Goal: Complete application form: Complete application form

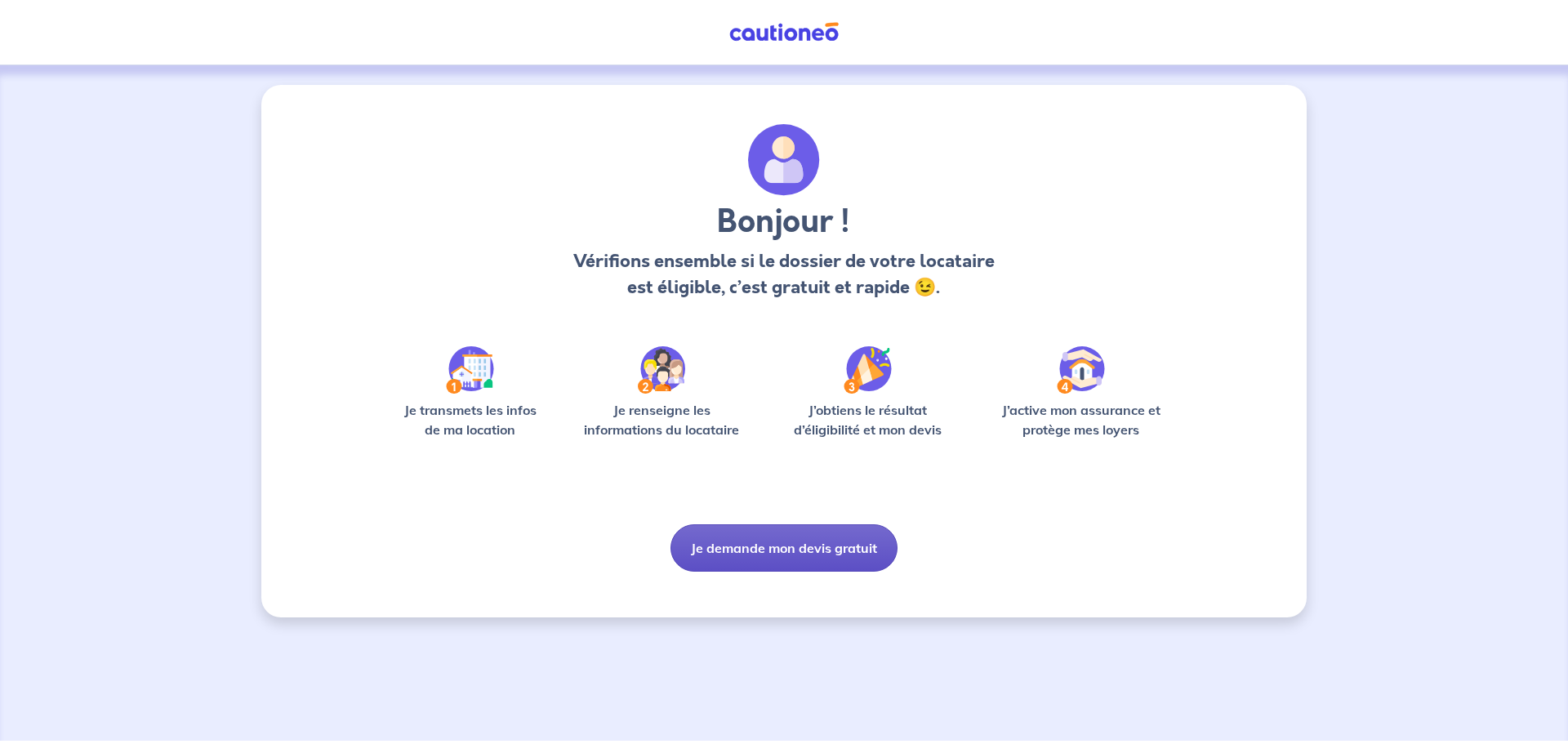
click at [835, 534] on button "Je demande mon devis gratuit" at bounding box center [784, 548] width 227 height 47
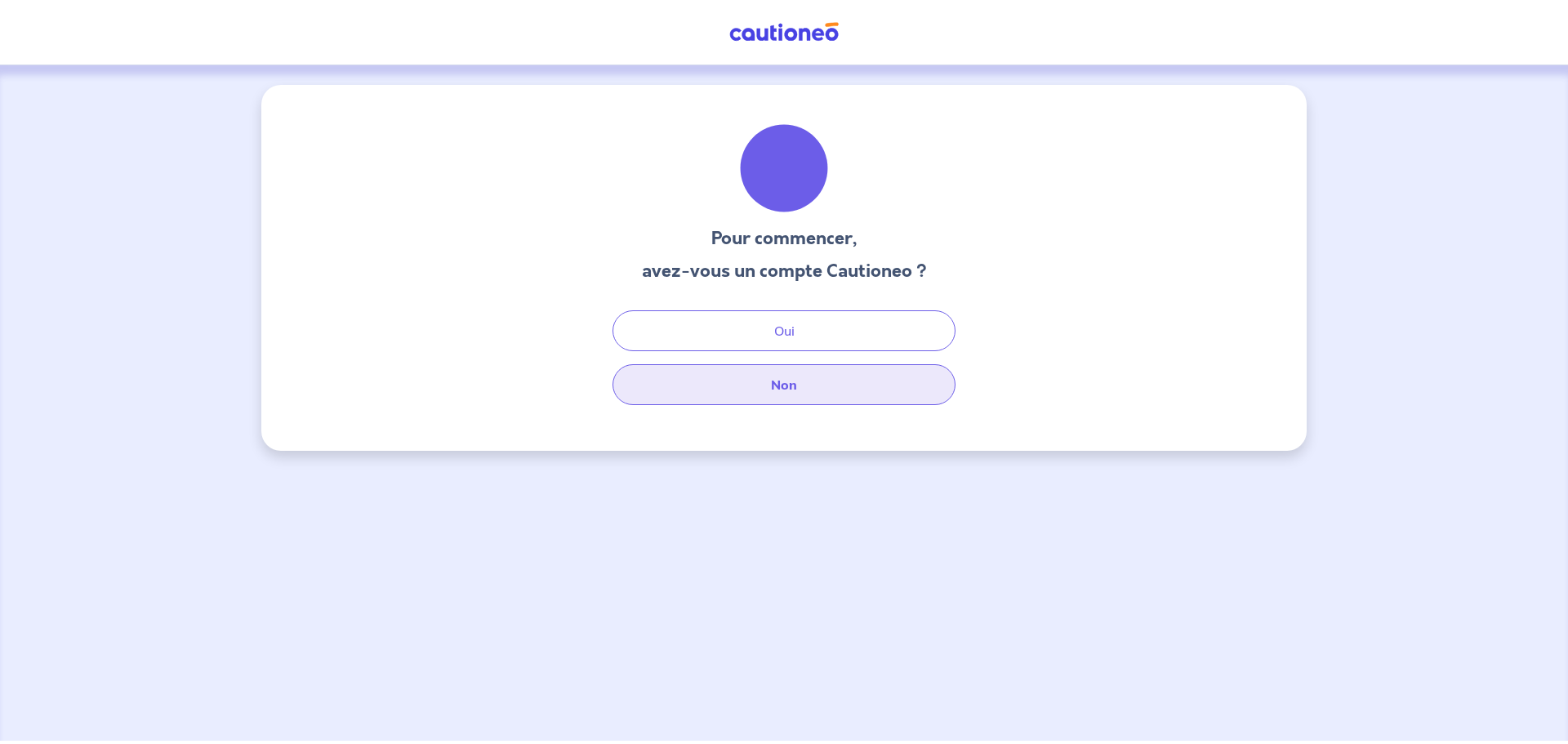
click at [753, 374] on button "Non" at bounding box center [784, 384] width 343 height 41
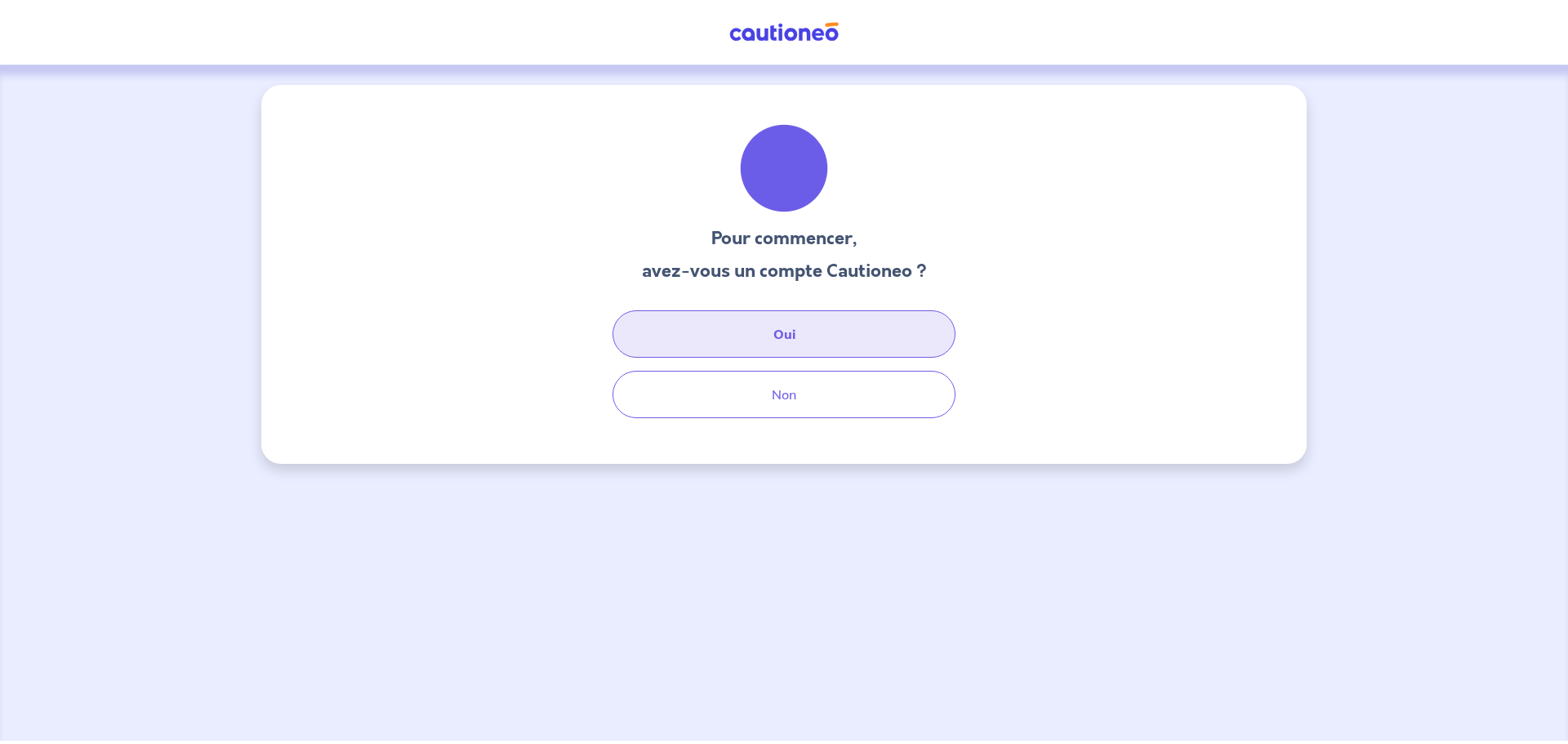
click at [797, 328] on button "Oui" at bounding box center [784, 334] width 343 height 47
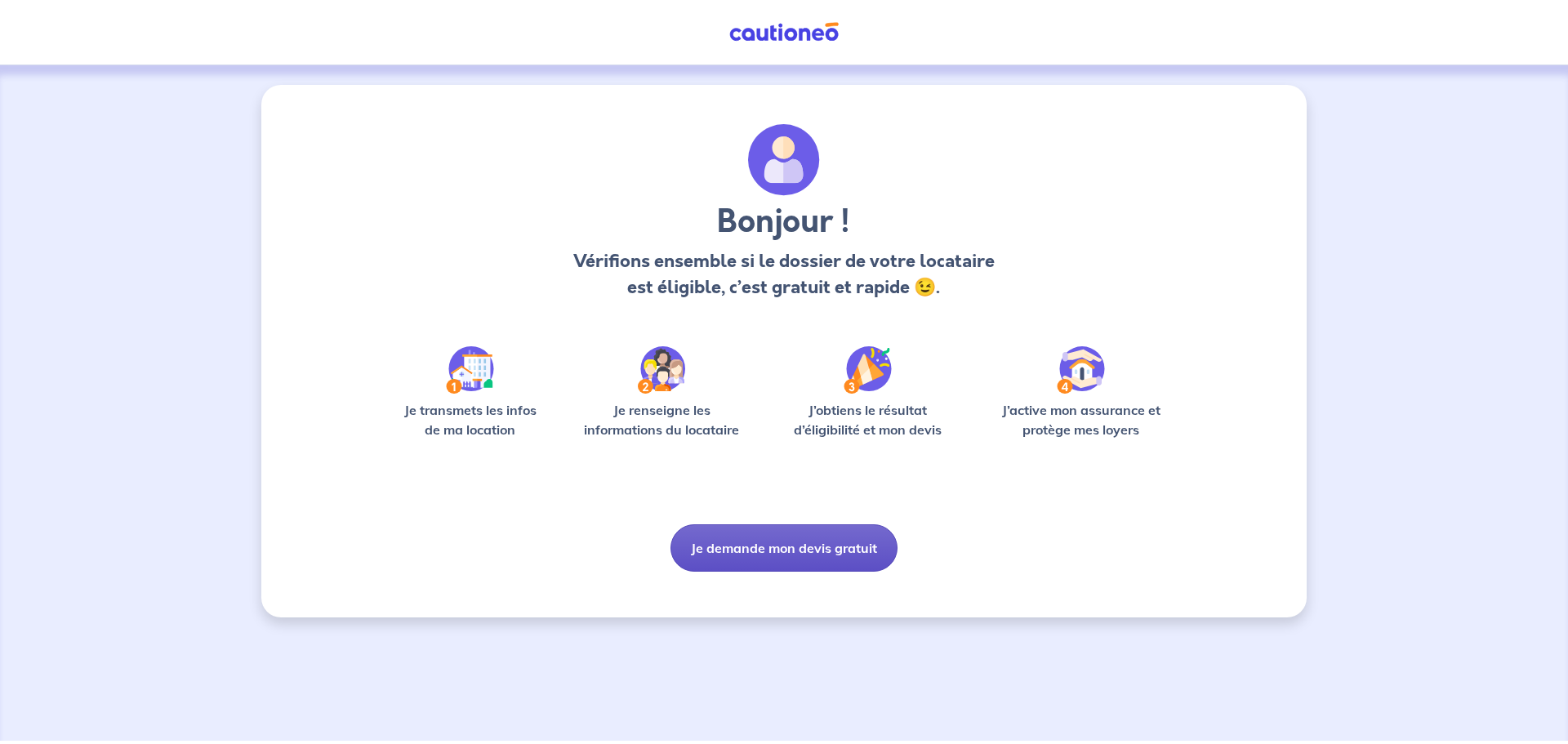
click at [820, 551] on button "Je demande mon devis gratuit" at bounding box center [784, 548] width 227 height 47
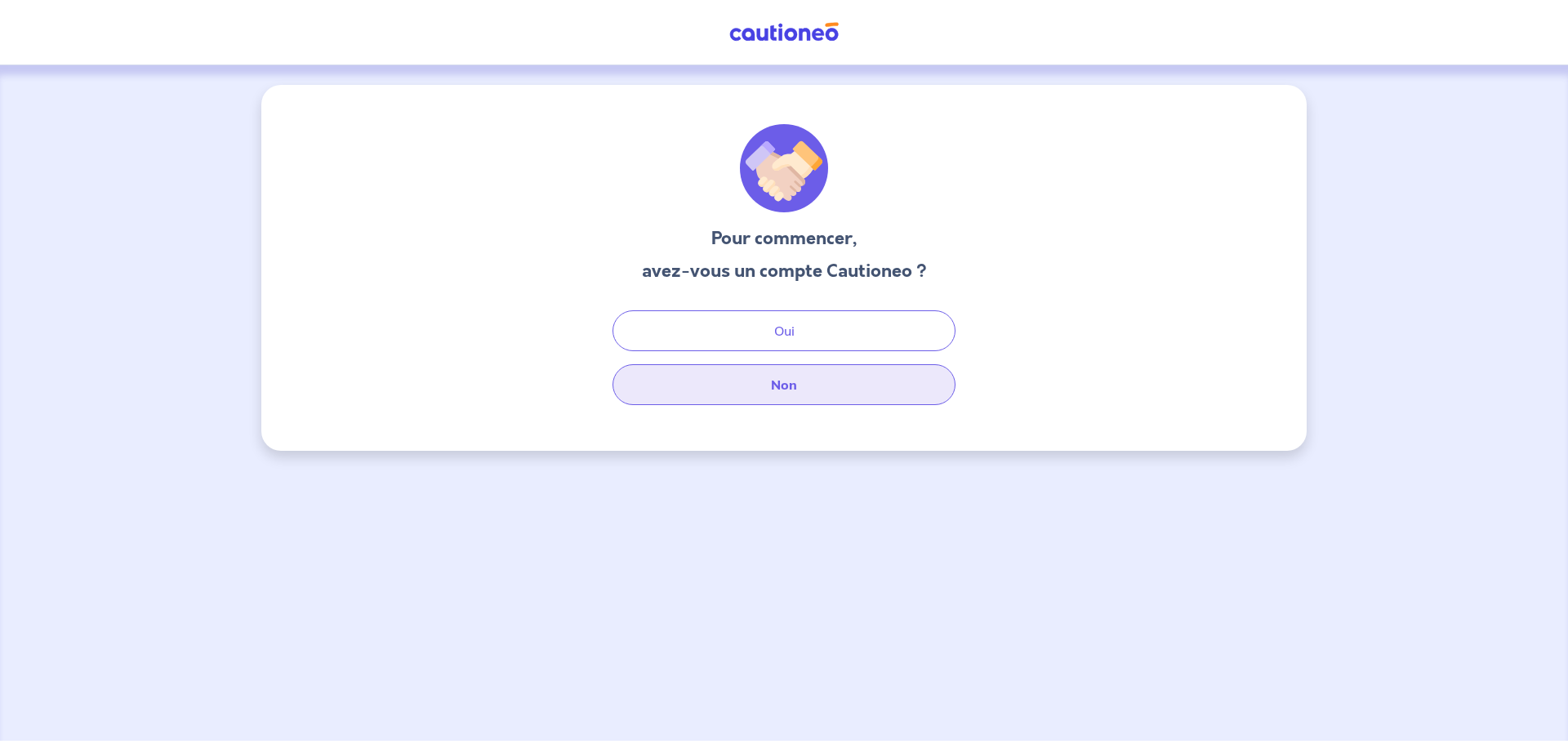
click at [764, 387] on button "Non" at bounding box center [784, 384] width 343 height 41
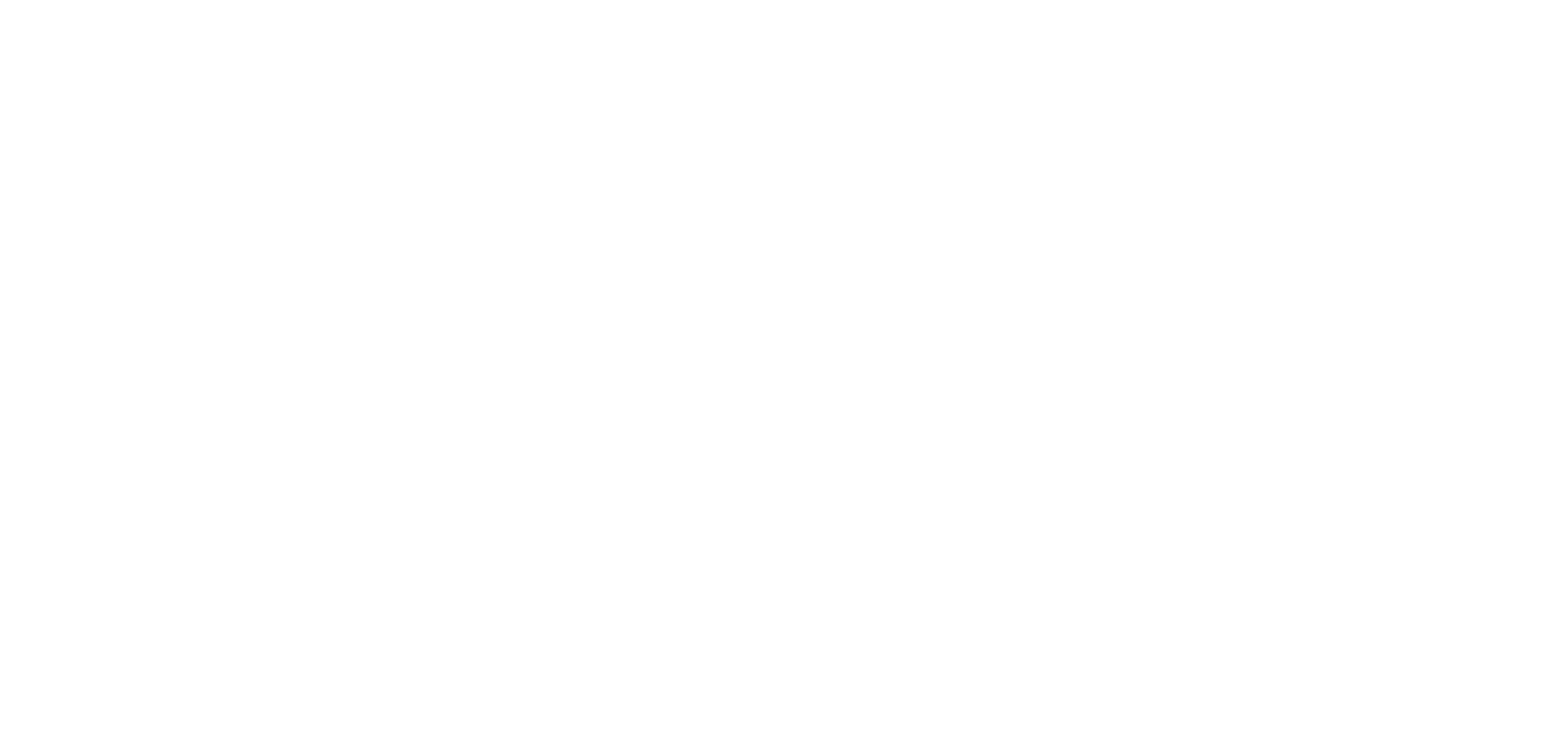
select select "FR"
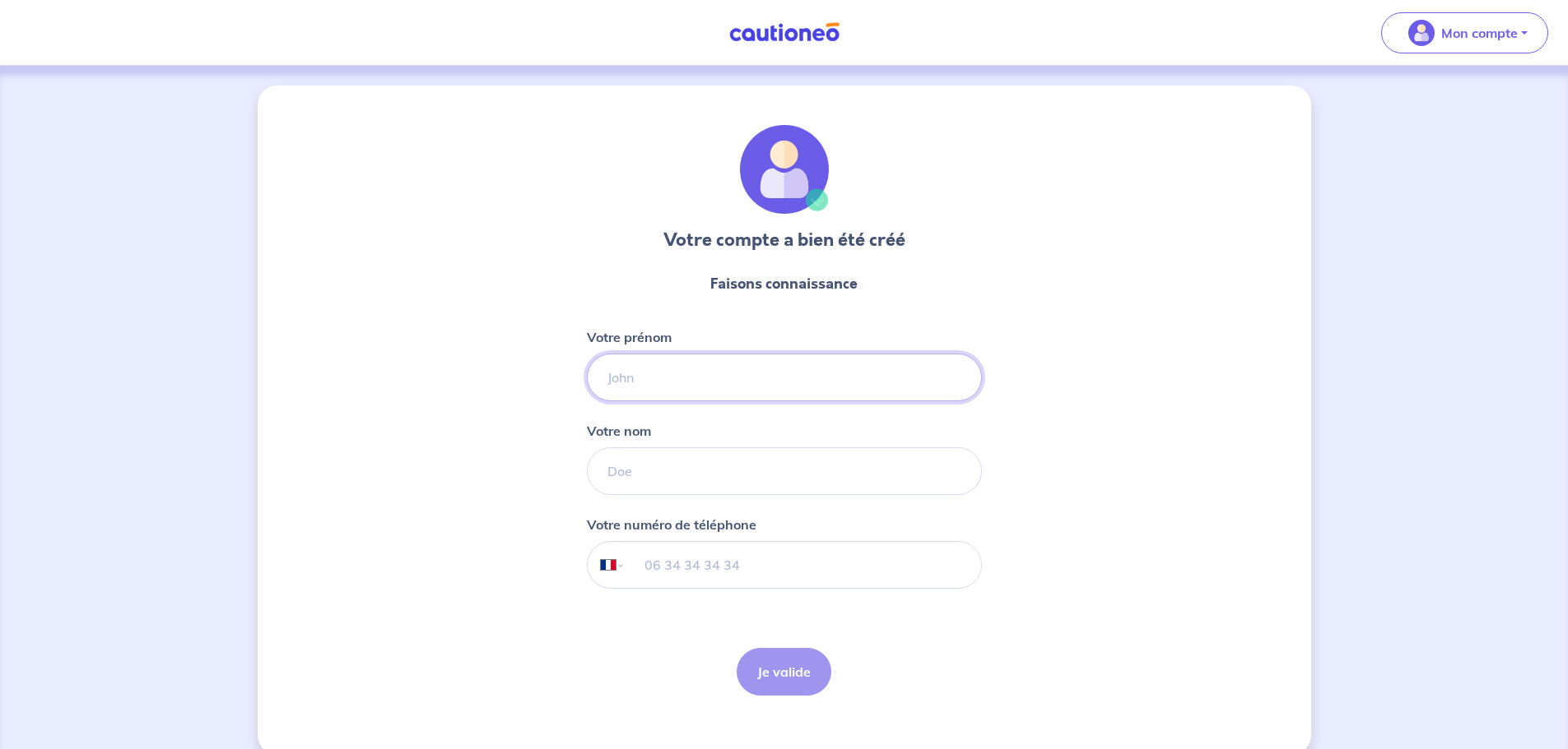
click at [682, 379] on input "Votre prénom" at bounding box center [784, 378] width 395 height 47
type input "Fatima"
type input "Chagar"
type input "06 64 36 27 12"
click at [768, 677] on button "Je valide" at bounding box center [784, 672] width 95 height 47
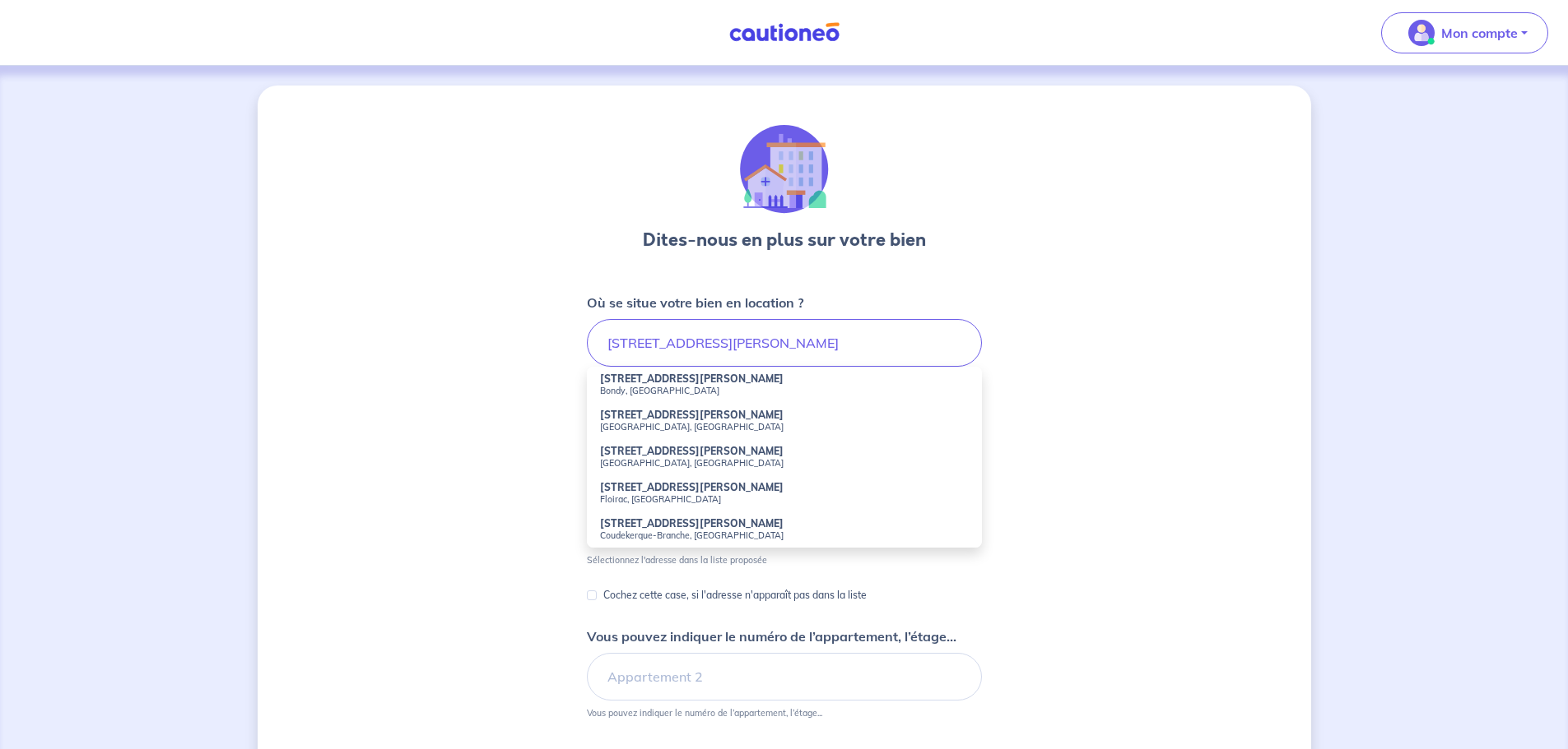
click at [617, 450] on strong "71 Rue Jules Guesde" at bounding box center [692, 451] width 184 height 13
type input "71 Rue Jules Guesde, Lille, France"
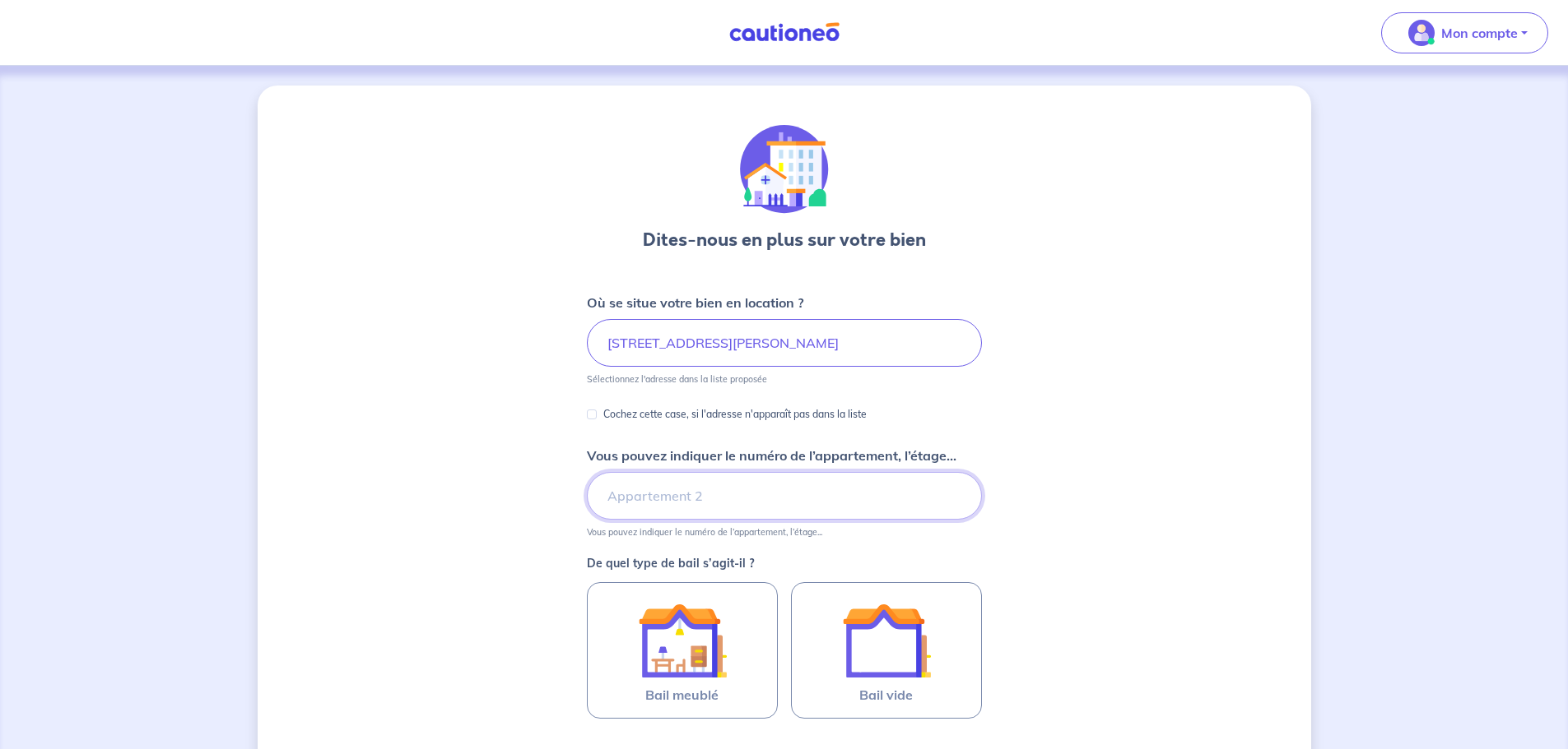
click at [689, 495] on input "Vous pouvez indiquer le numéro de l’appartement, l’étage..." at bounding box center [784, 496] width 395 height 47
type input "5"
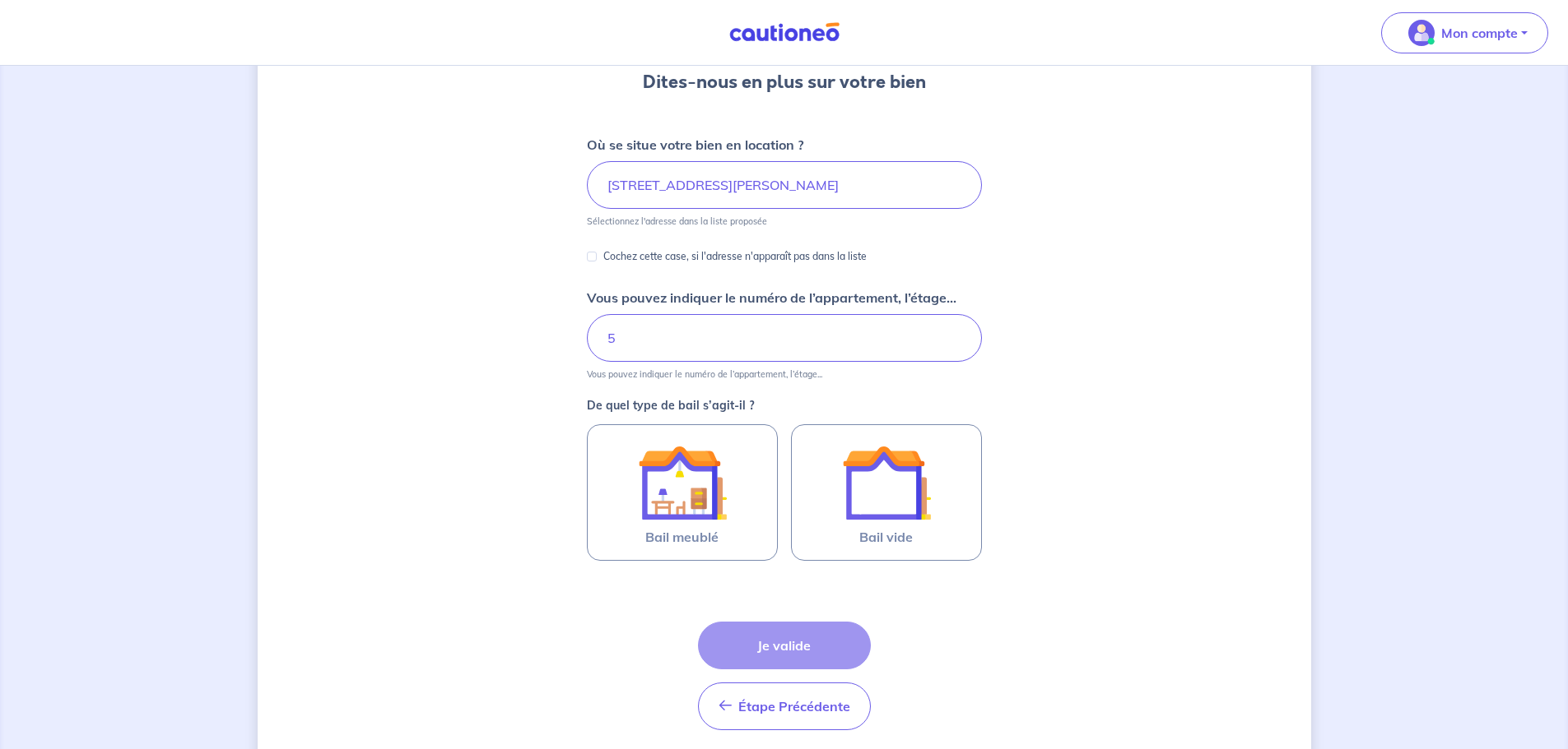
scroll to position [165, 0]
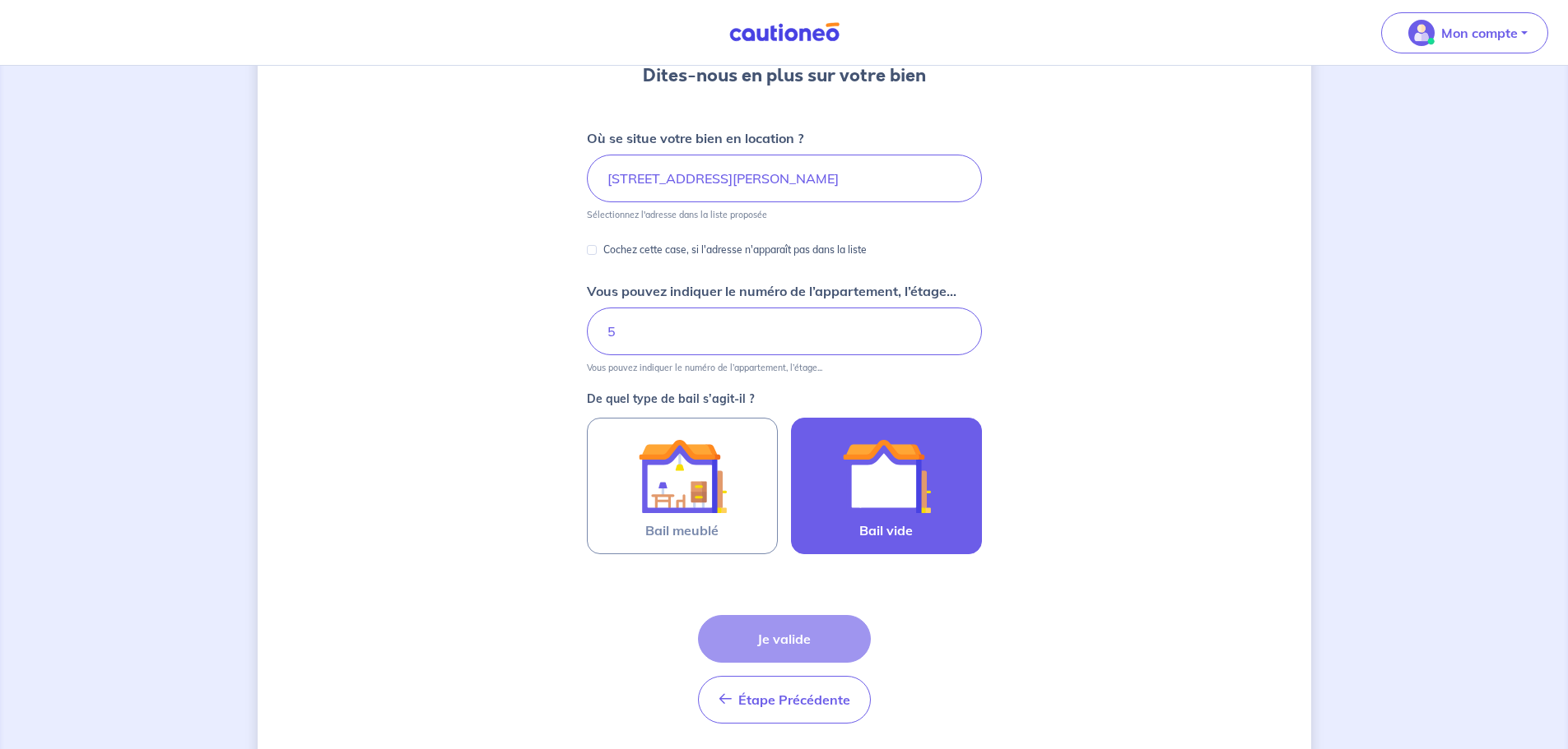
click at [871, 498] on img at bounding box center [887, 477] width 89 height 89
click at [0, 0] on input "Bail vide" at bounding box center [0, 0] width 0 height 0
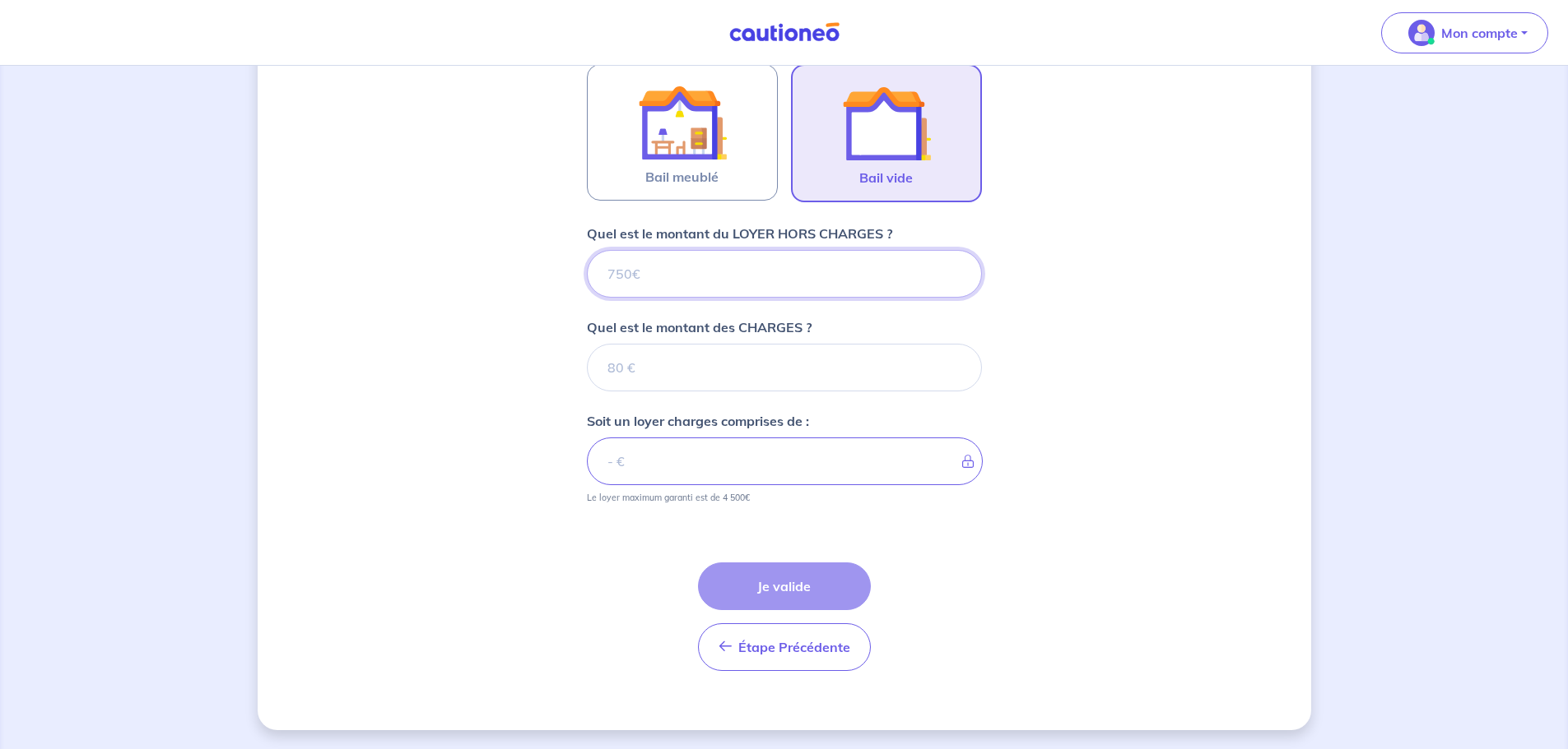
scroll to position [519, 0]
click at [638, 275] on input "Quel est le montant du LOYER HORS CHARGES ?" at bounding box center [784, 273] width 395 height 47
type input "45"
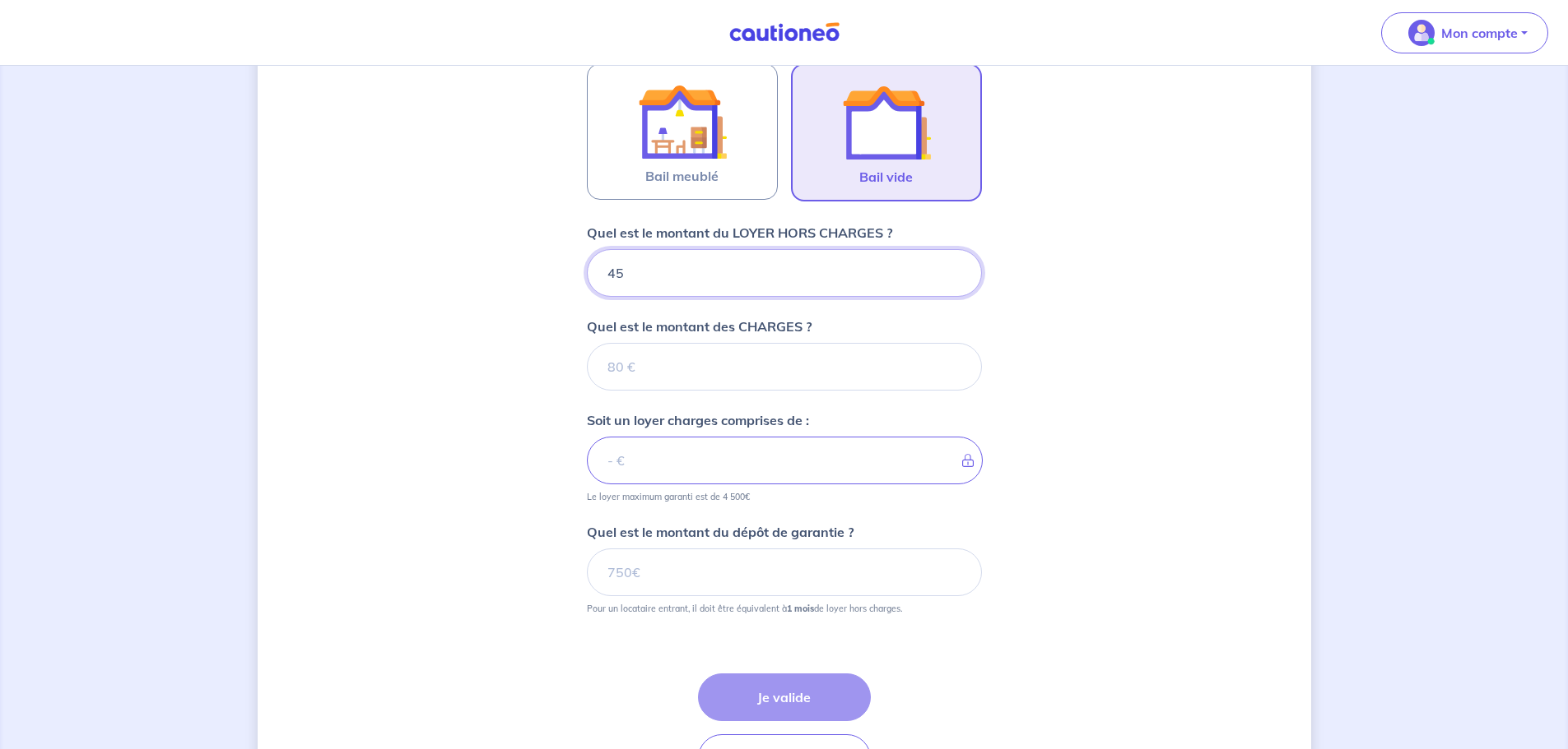
type input "450"
click at [632, 370] on input "Quel est le montant des CHARGES ?" at bounding box center [784, 367] width 395 height 47
type input "30"
type input "480"
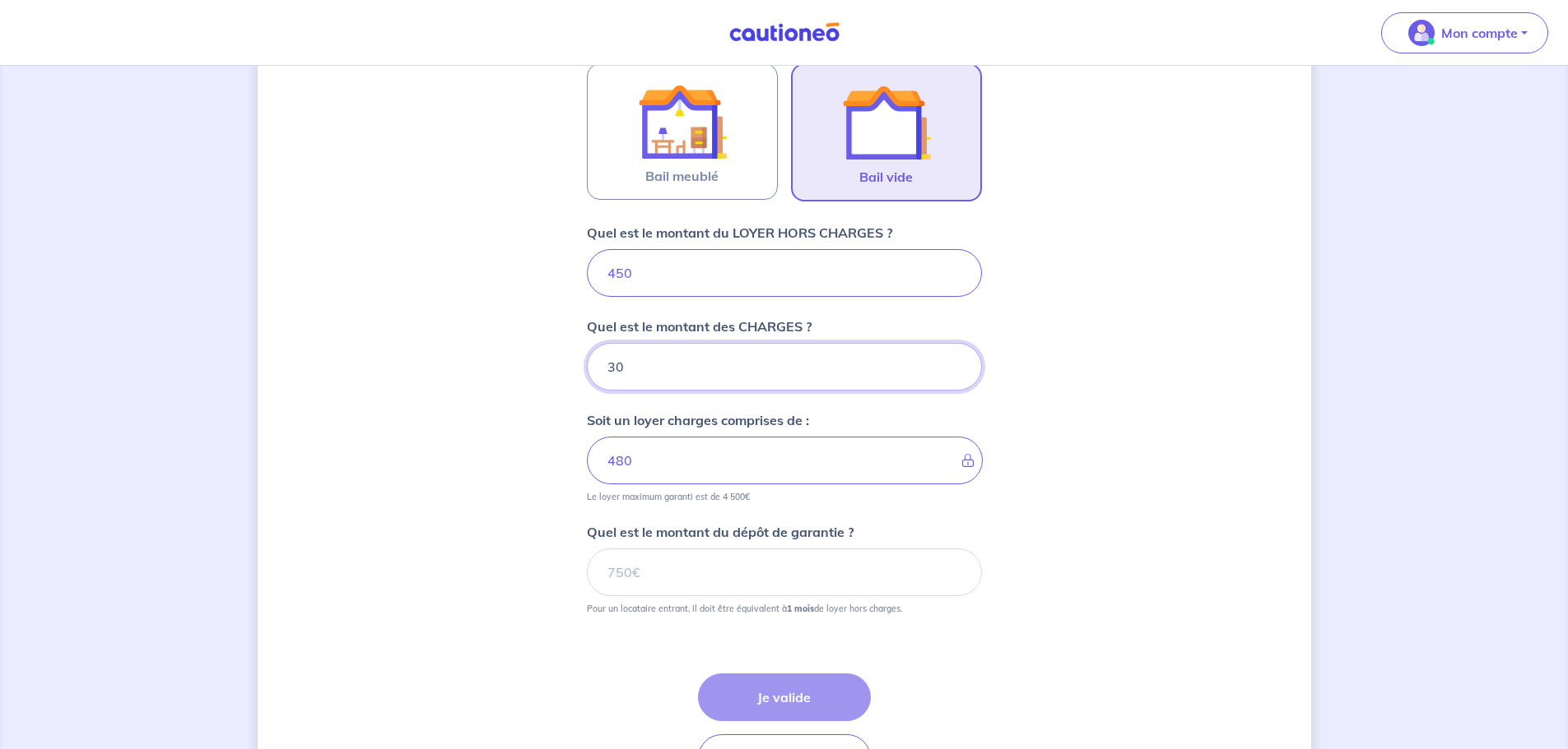
type input "30"
drag, startPoint x: 636, startPoint y: 266, endPoint x: 575, endPoint y: 259, distance: 61.4
click at [575, 259] on div "Dites-nous en plus sur votre bien Où se situe votre bien en location ? 71 Rue J…" at bounding box center [784, 204] width 1054 height 1275
click at [668, 571] on input "Quel est le montant du dépôt de garantie ?" at bounding box center [784, 572] width 395 height 47
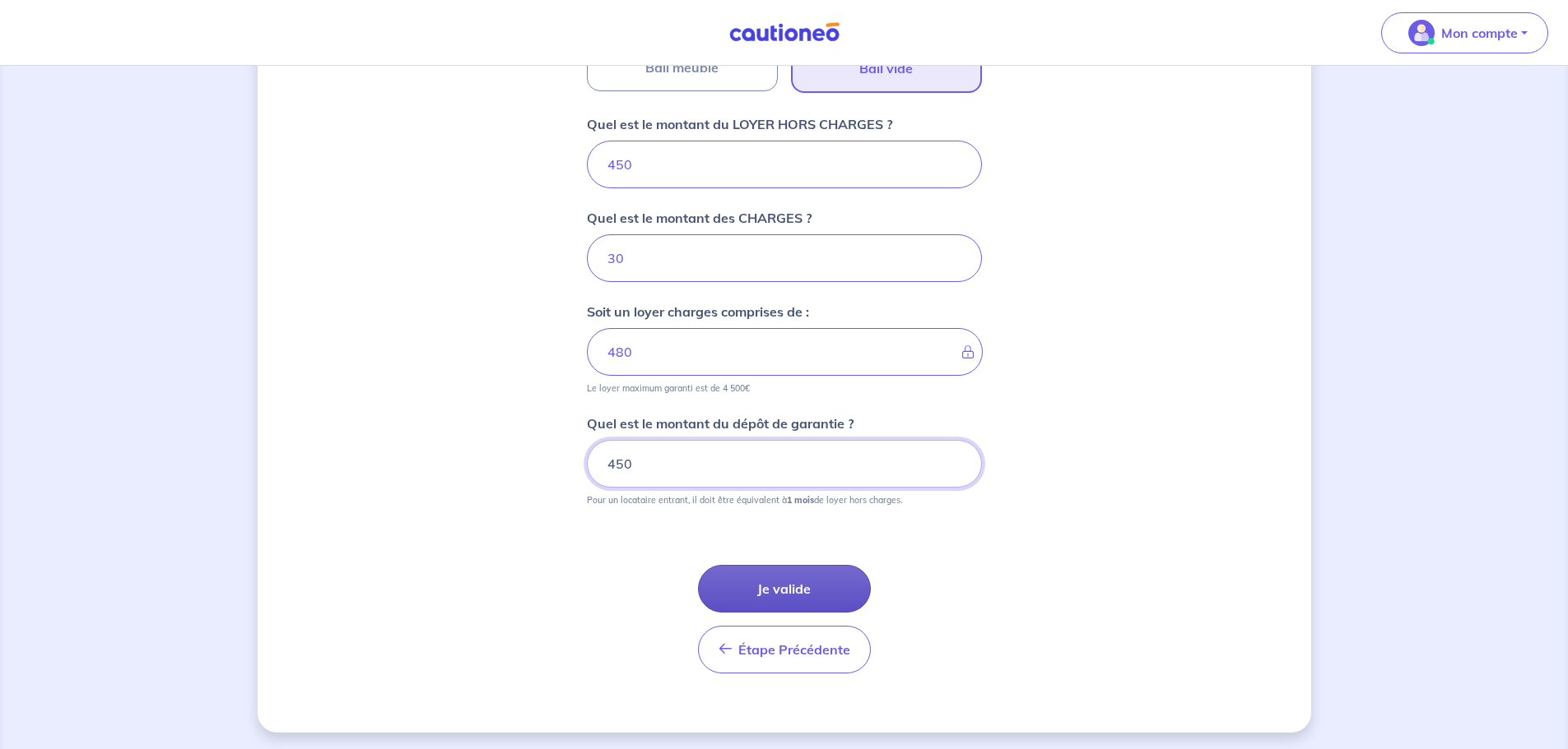
scroll to position [631, 0]
type input "450"
click at [809, 575] on button "Je valide" at bounding box center [784, 585] width 173 height 47
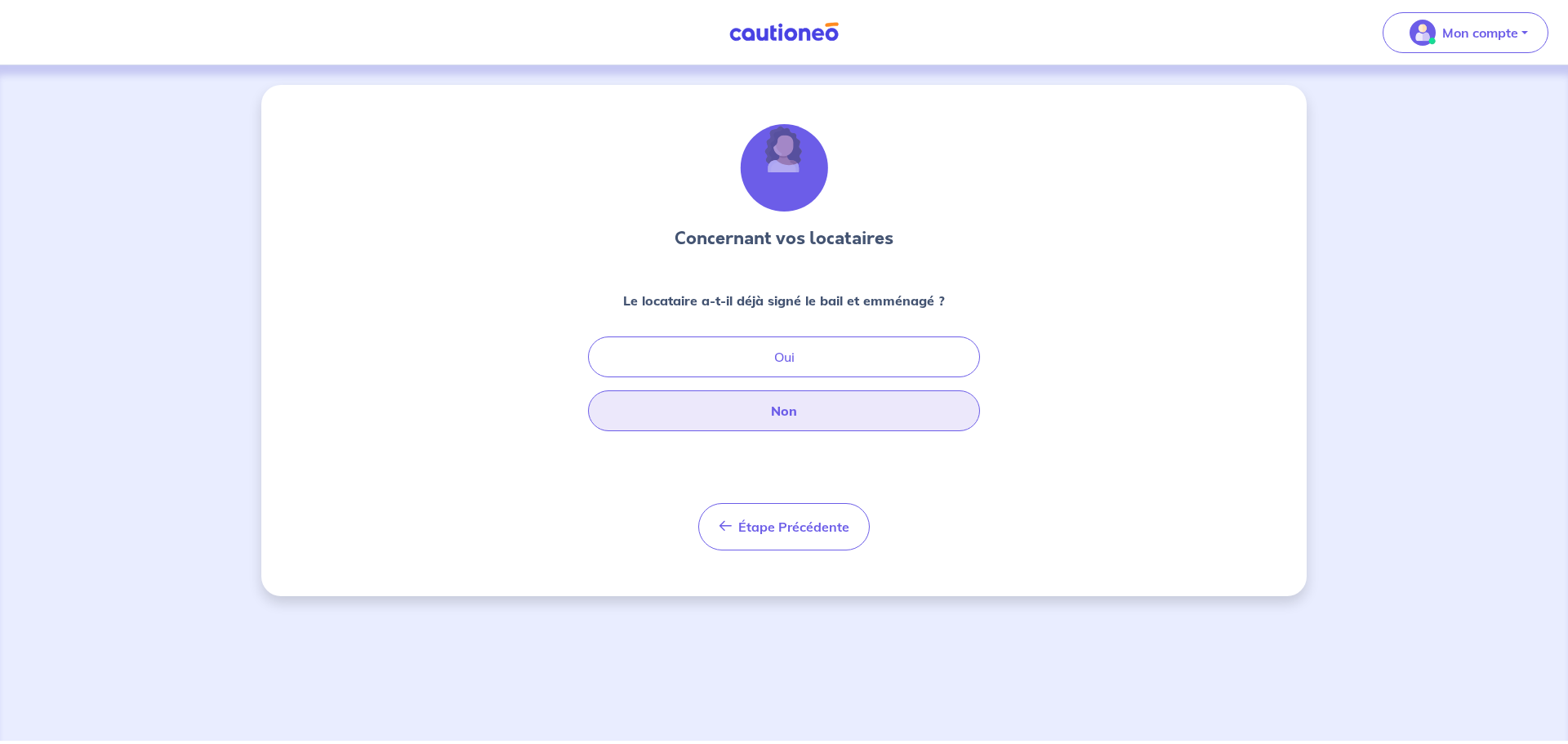
click at [794, 413] on button "Non" at bounding box center [784, 410] width 392 height 41
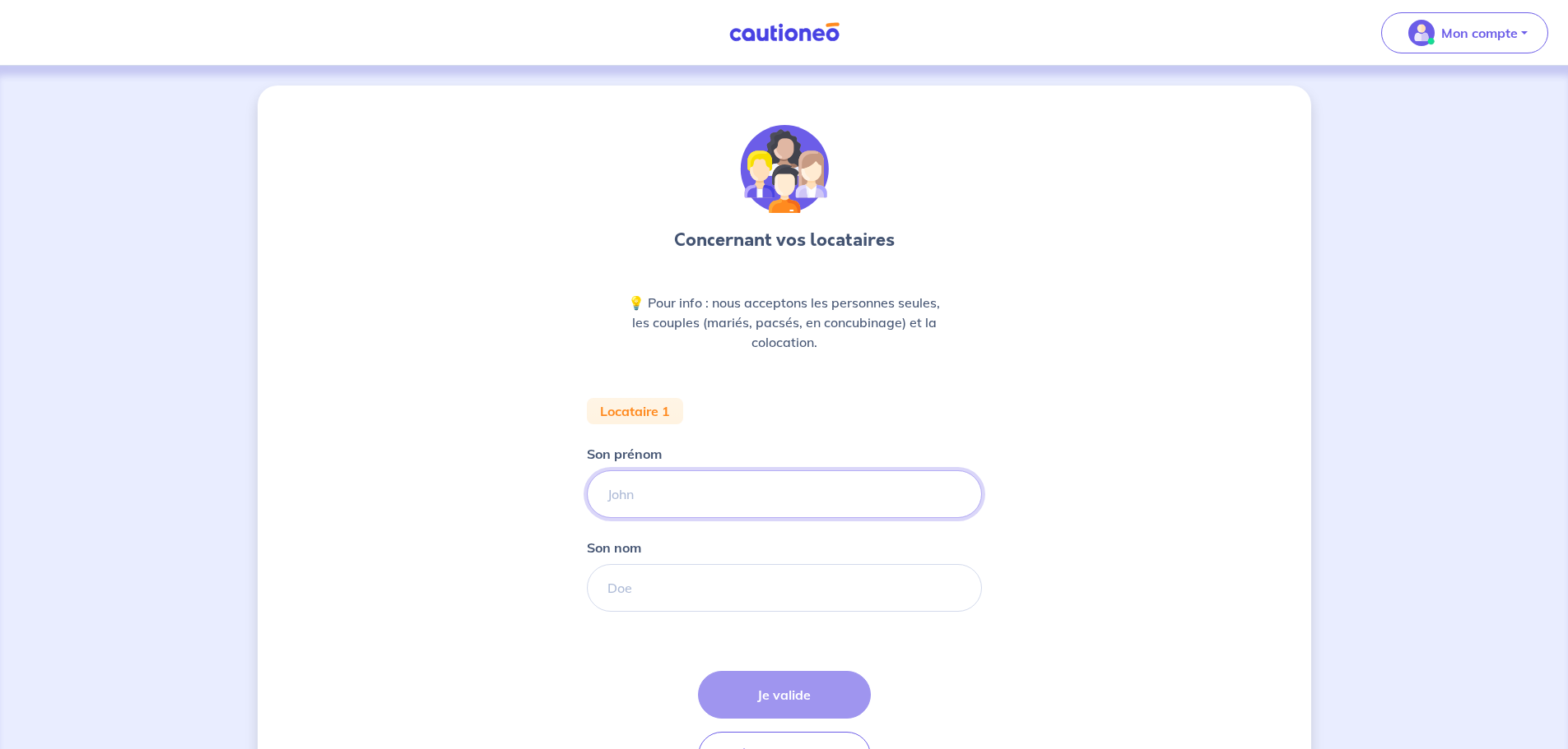
click at [657, 492] on input "Son prénom" at bounding box center [784, 494] width 395 height 47
type input "Patrick"
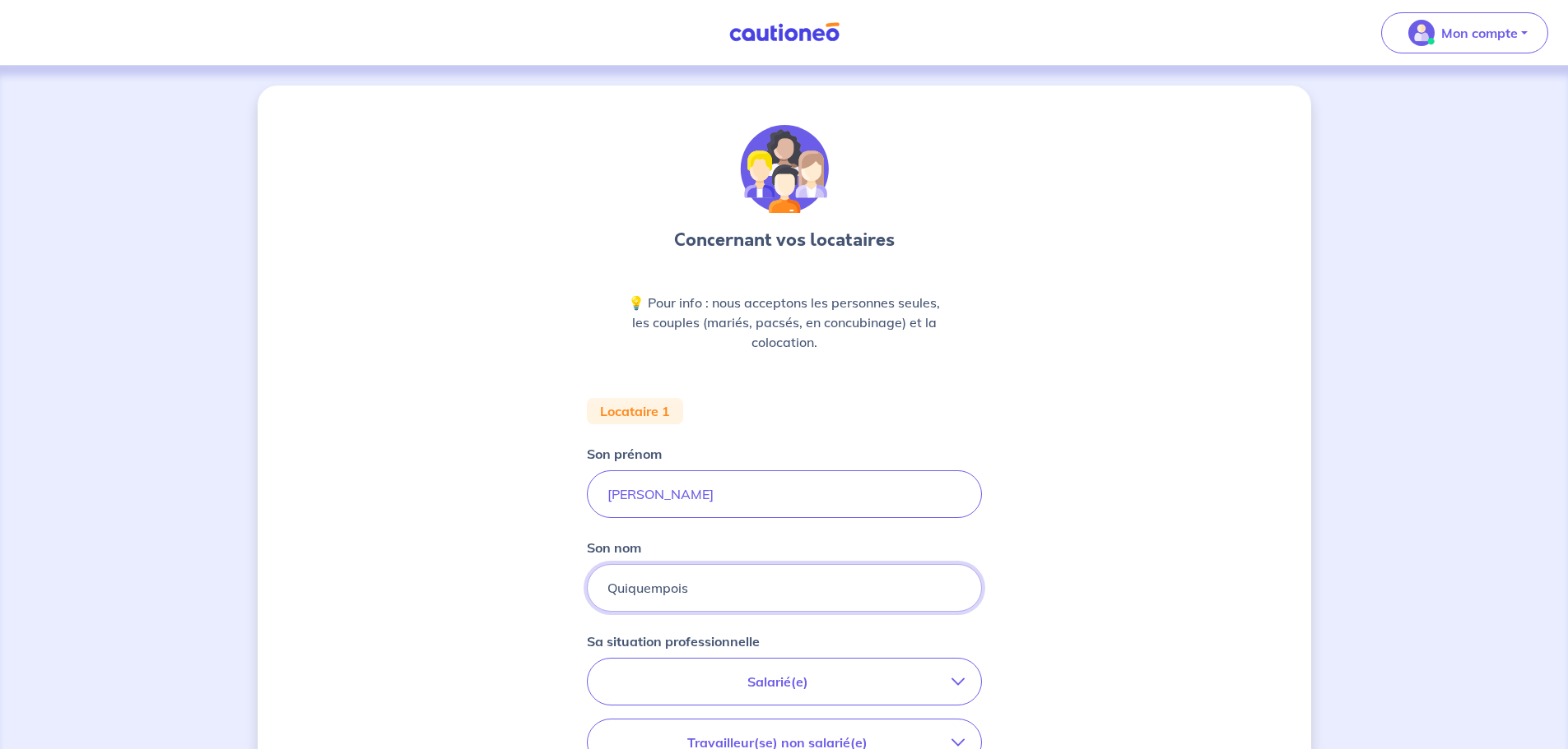
type input "Quiquempois"
click at [821, 688] on p "Salarié(e)" at bounding box center [777, 682] width 347 height 20
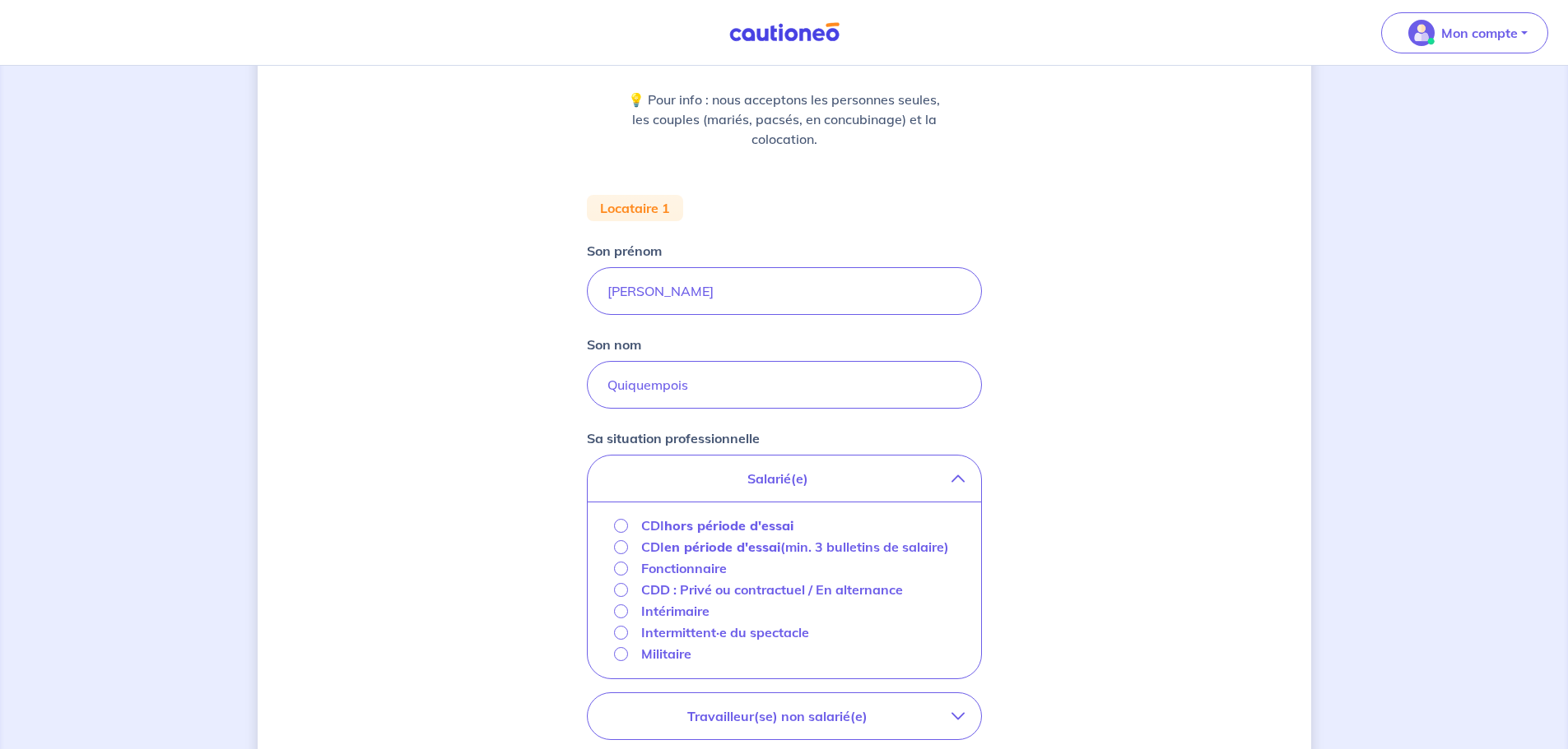
scroll to position [247, 0]
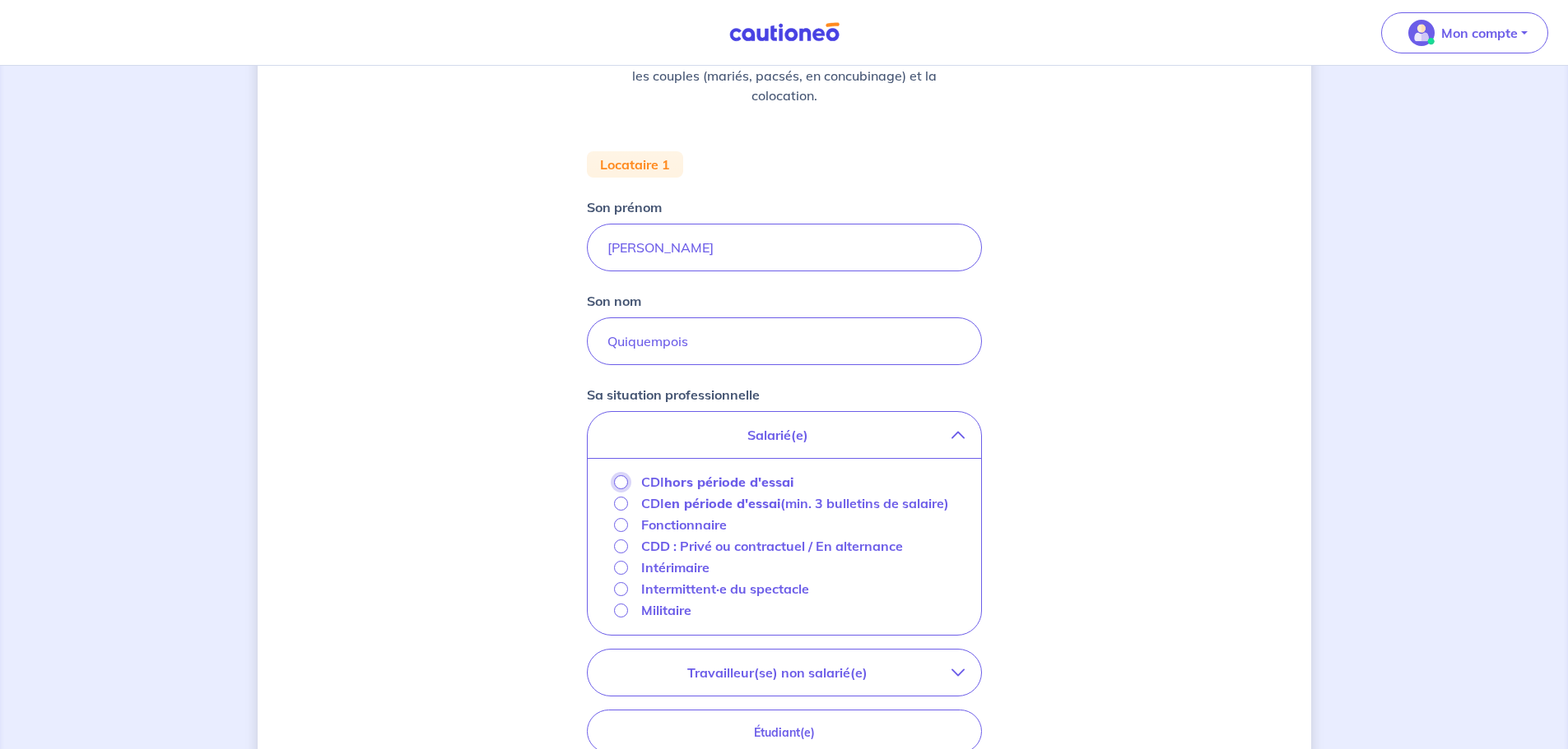
click at [627, 483] on input "CDI hors période d'essai" at bounding box center [620, 481] width 14 height 14
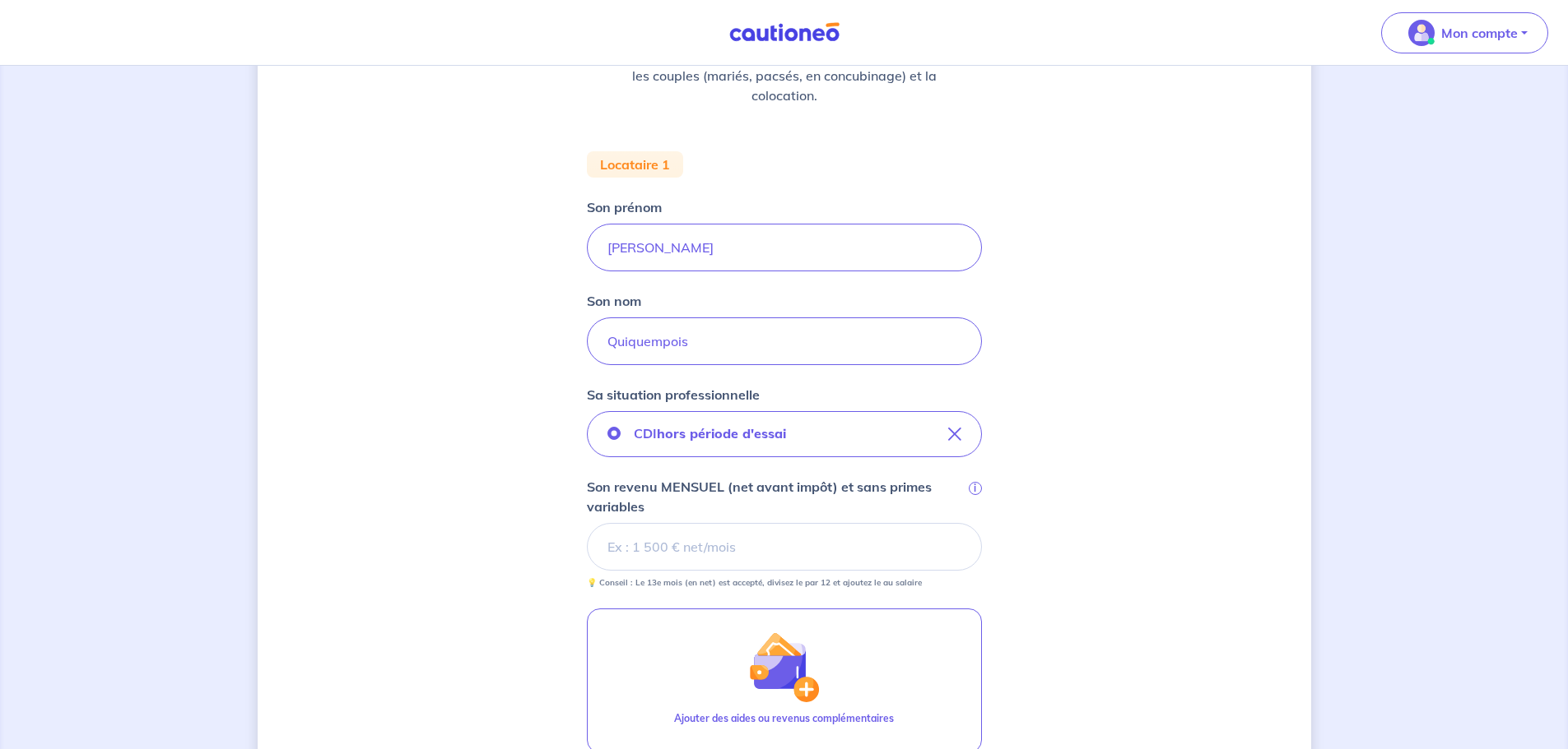
click at [82, 529] on div "Concernant vos locataires 💡 Pour info : nous acceptons les personnes seules, le…" at bounding box center [784, 420] width 1568 height 1201
click at [725, 548] on input "Son revenu MENSUEL (net avant impôt) et sans primes variables i" at bounding box center [784, 547] width 395 height 47
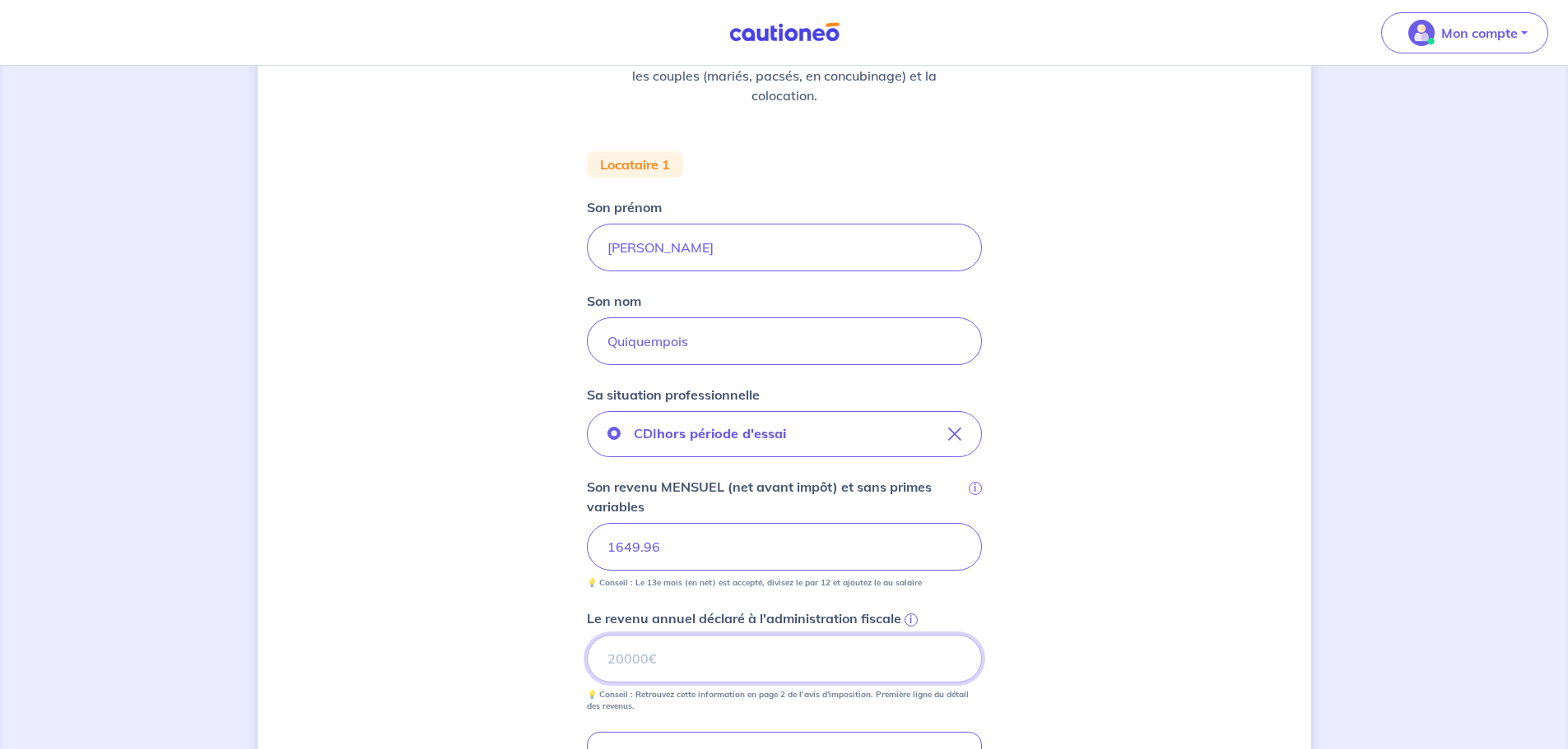
click at [693, 654] on input "Le revenu annuel déclaré à l'administration fiscale i" at bounding box center [784, 659] width 395 height 47
click at [290, 210] on div "Concernant vos locataires 💡 Pour info : nous acceptons les personnes seules, le…" at bounding box center [784, 481] width 1054 height 1285
click at [911, 617] on span "i" at bounding box center [911, 620] width 13 height 13
click at [911, 635] on input "Le revenu annuel déclaré à l'administration fiscale i" at bounding box center [784, 659] width 395 height 47
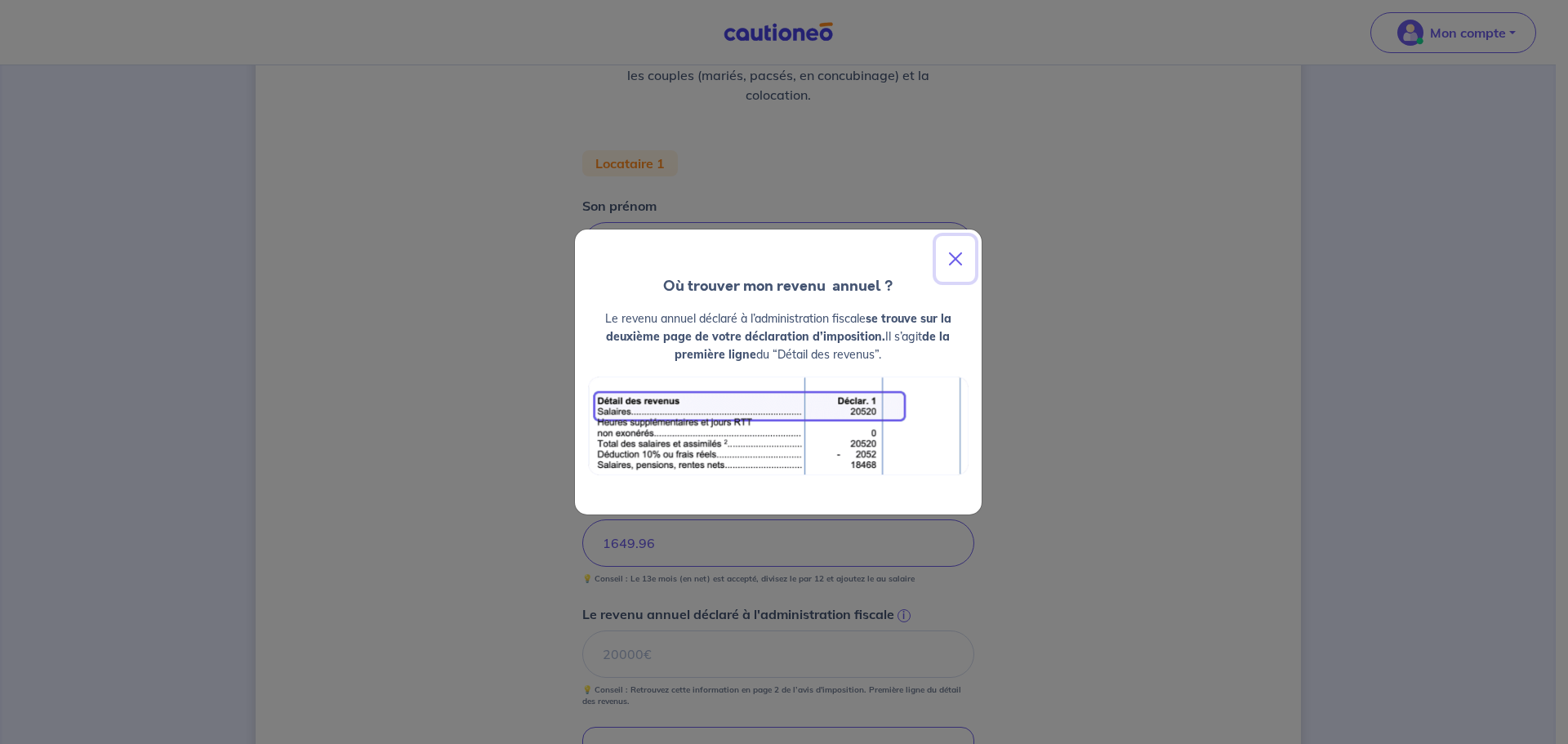
click at [951, 260] on button "Close" at bounding box center [955, 259] width 39 height 46
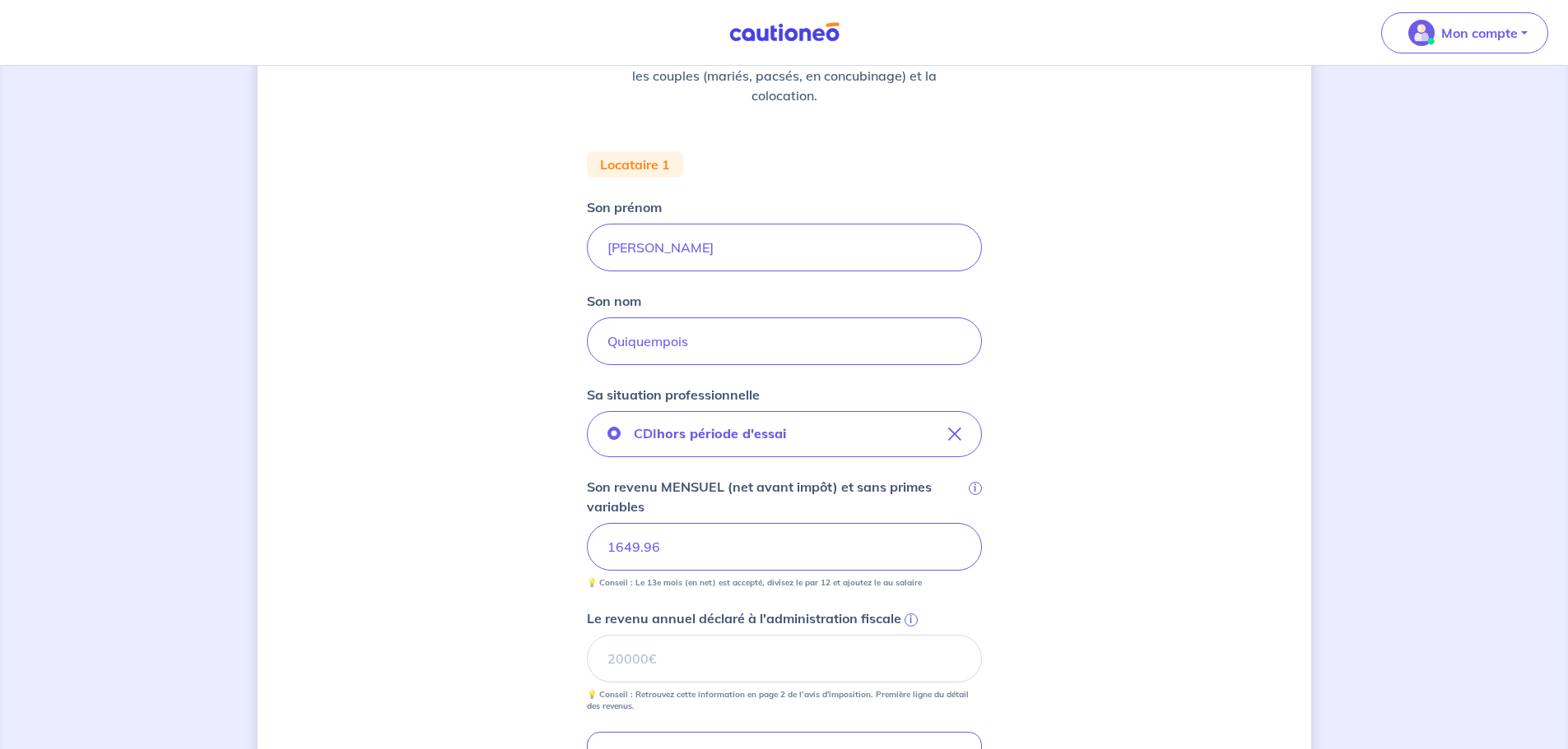
click at [87, 84] on div "Concernant vos locataires 💡 Pour info : nous acceptons les personnes seules, le…" at bounding box center [784, 481] width 1568 height 1324
click at [654, 672] on input "Le revenu annuel déclaré à l'administration fiscale i" at bounding box center [784, 659] width 395 height 47
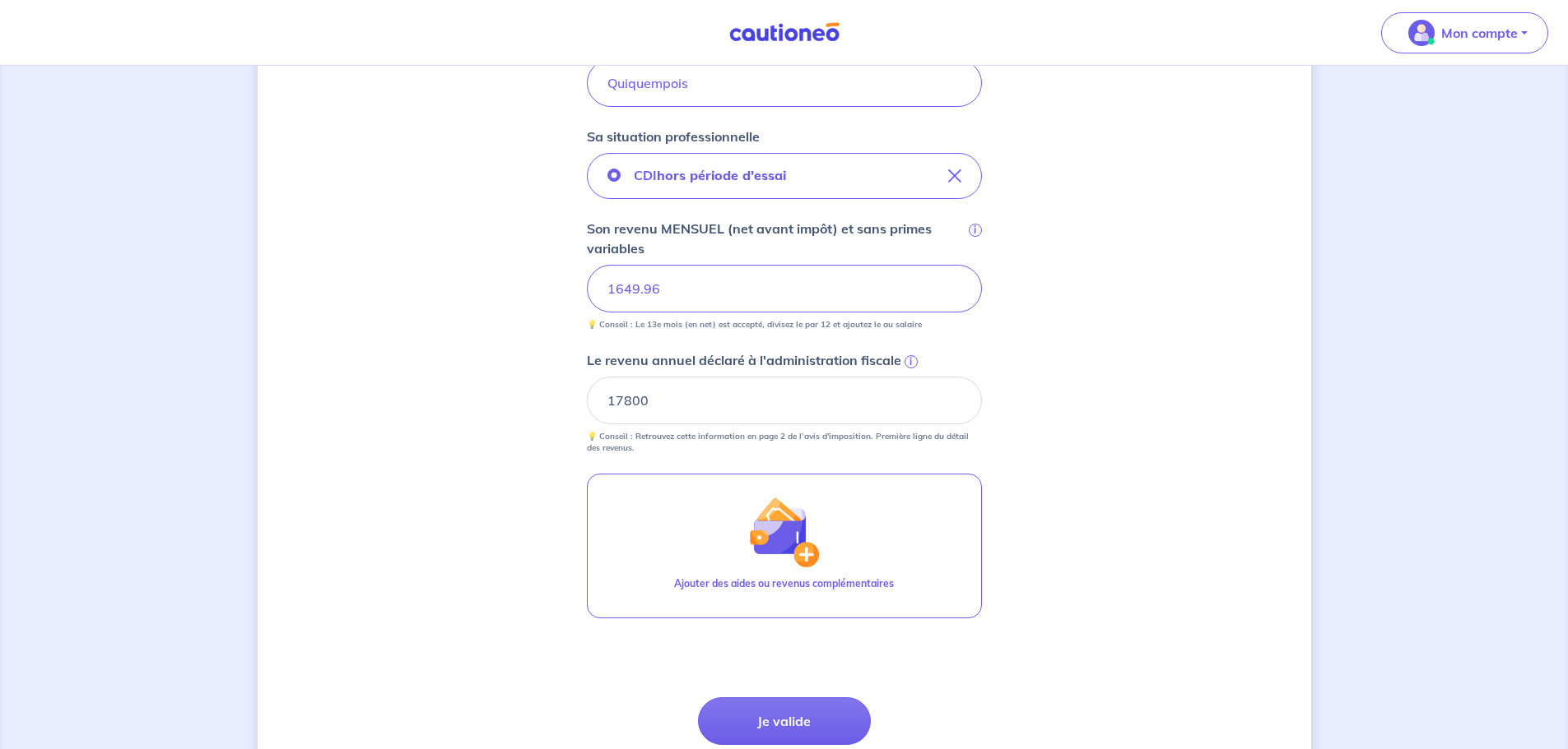
scroll to position [576, 0]
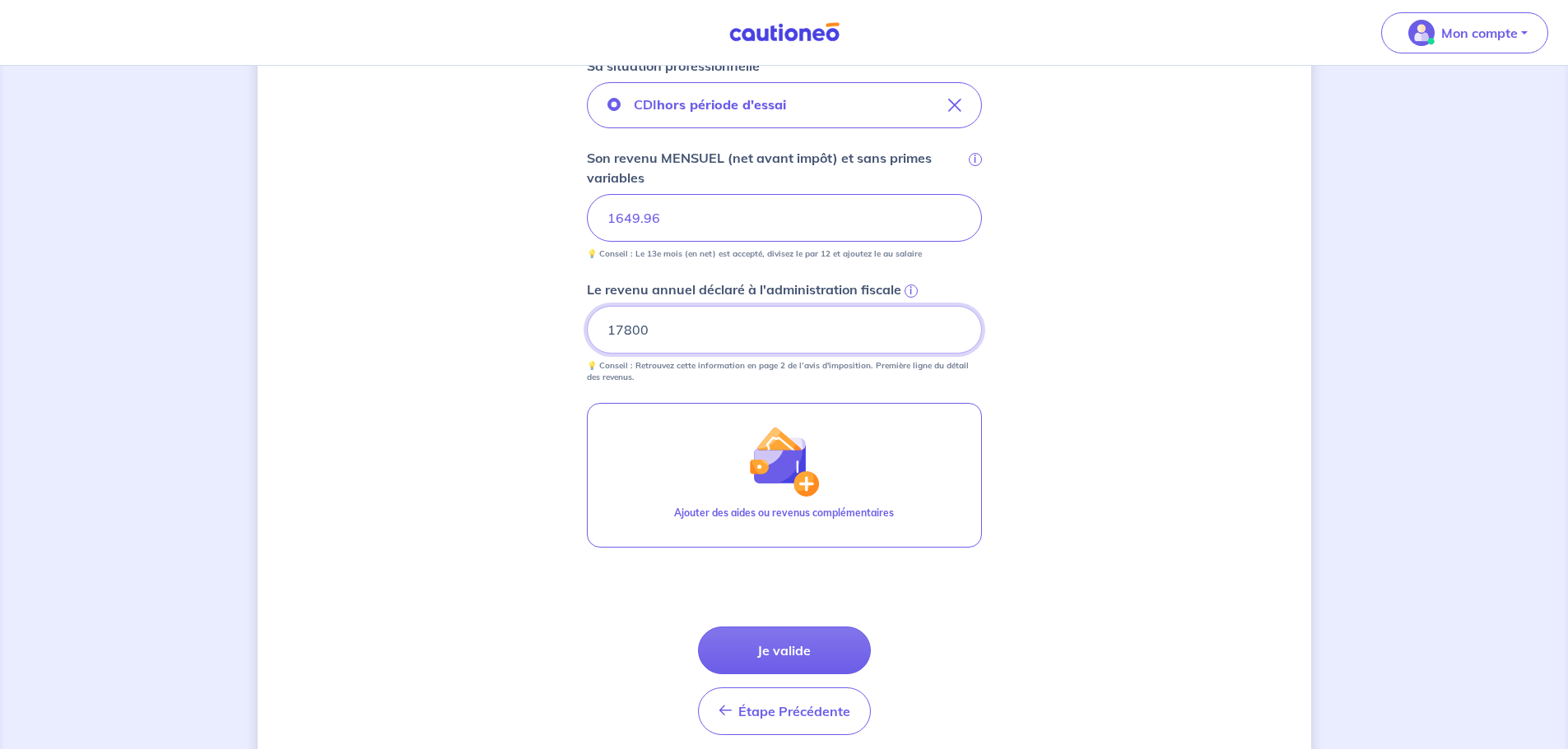
click at [648, 324] on input "17800" at bounding box center [784, 329] width 395 height 47
click at [908, 293] on span "i" at bounding box center [911, 291] width 13 height 13
click at [908, 306] on input "19800" at bounding box center [784, 329] width 395 height 47
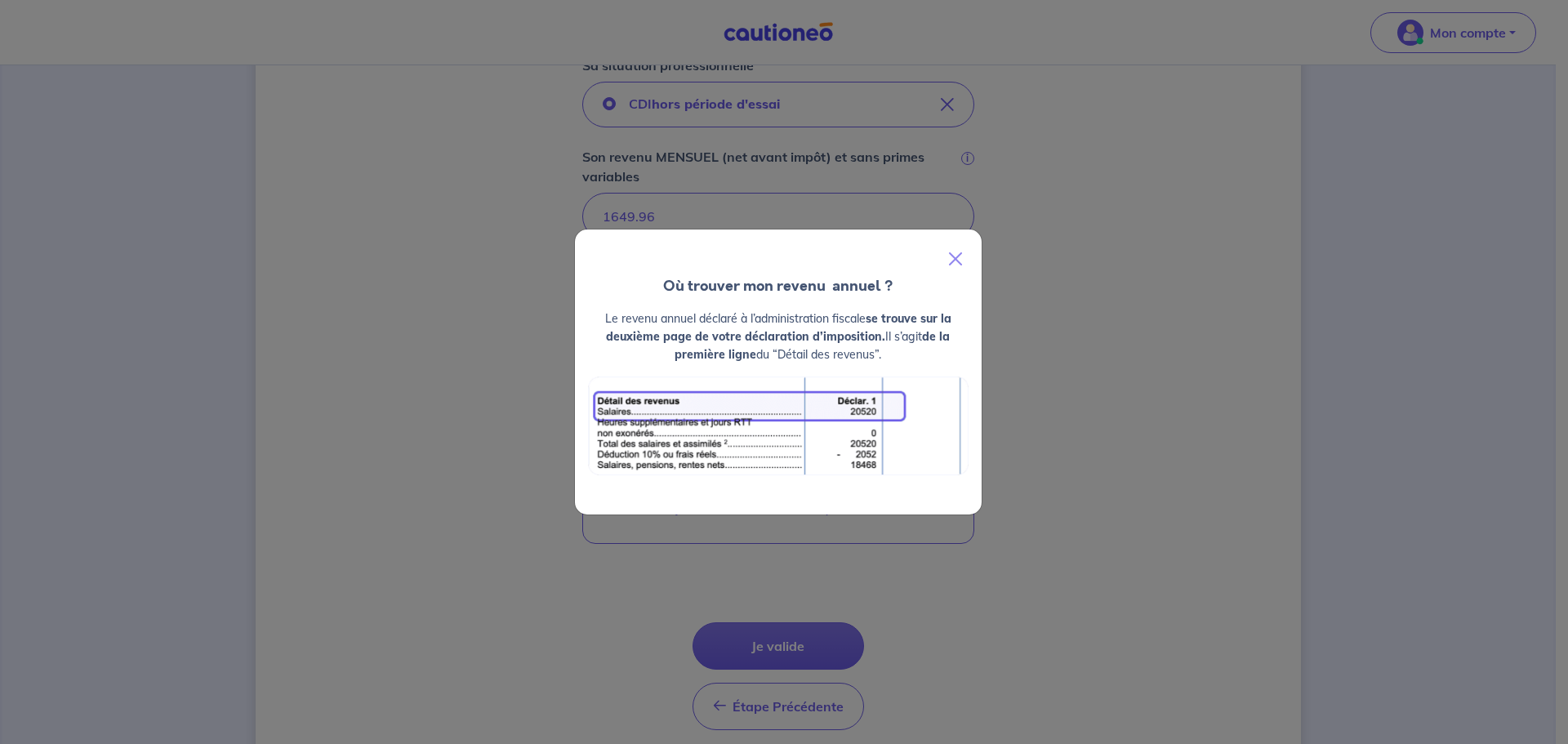
click at [863, 178] on div "Où trouver mon revenu  annuel ? Le revenu annuel déclaré à l’administration fis…" at bounding box center [784, 372] width 1568 height 744
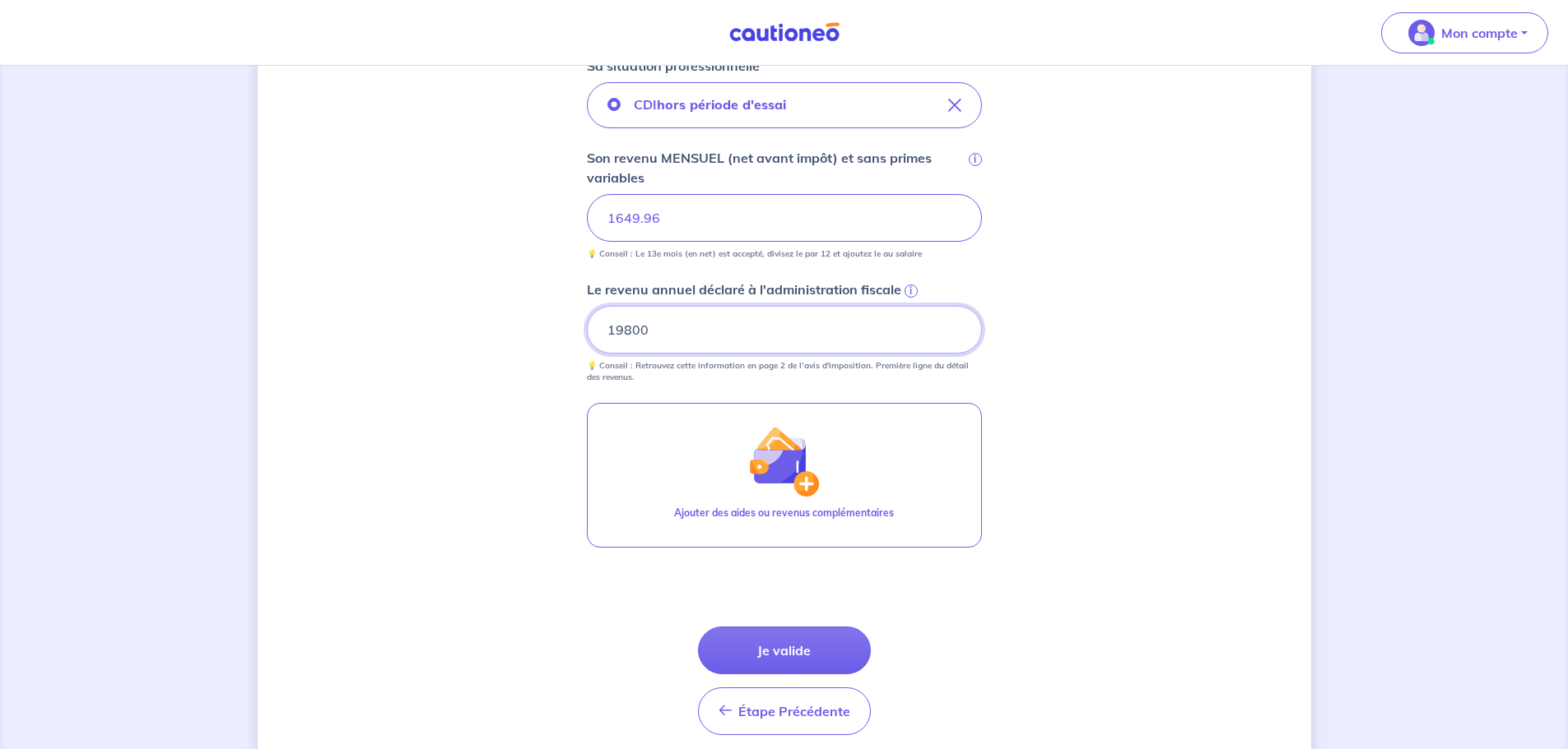
click at [750, 318] on input "19800" at bounding box center [784, 329] width 395 height 47
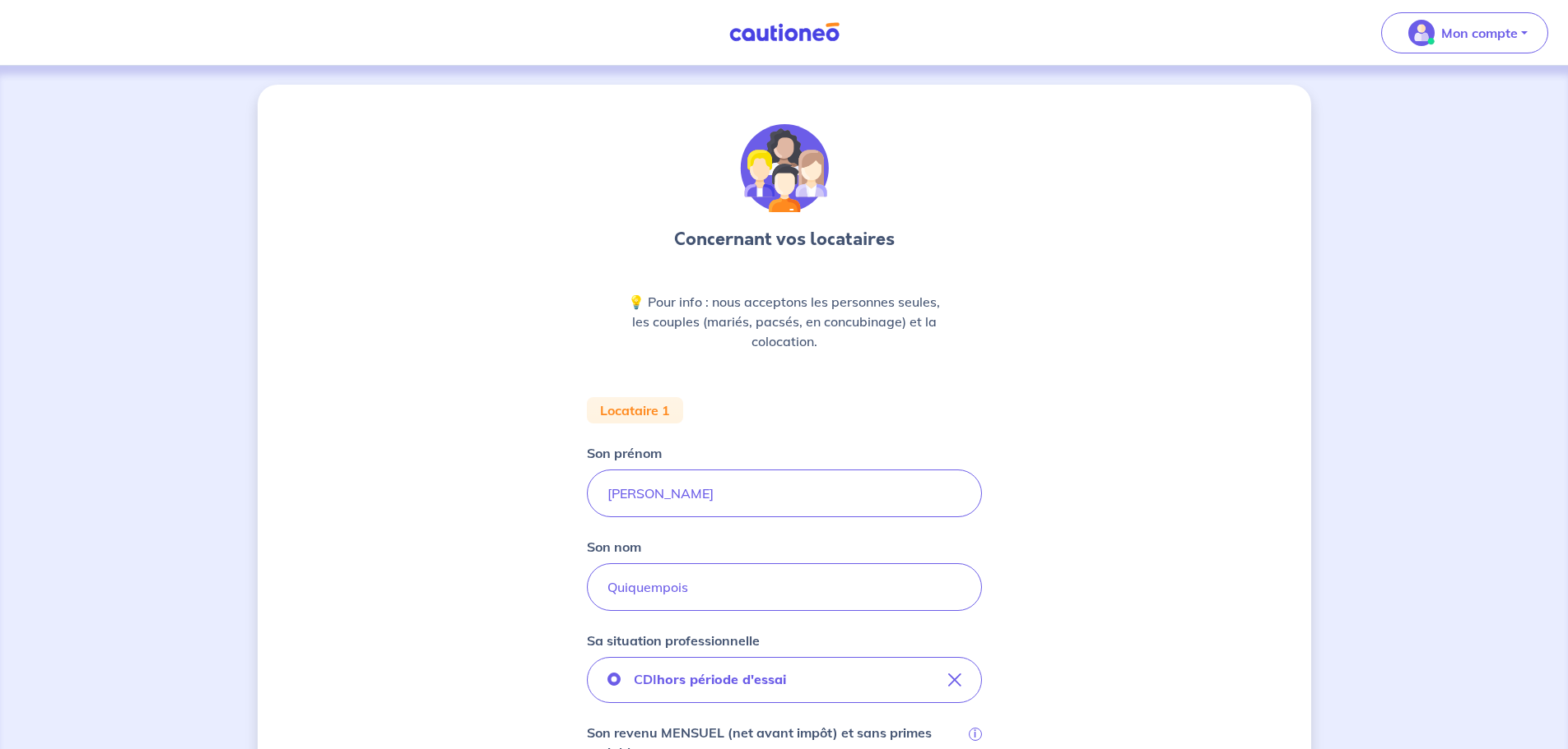
scroll to position [0, 0]
click at [1155, 436] on div "Concernant vos locataires 💡 Pour info : nous acceptons les personnes seules, le…" at bounding box center [784, 728] width 1054 height 1285
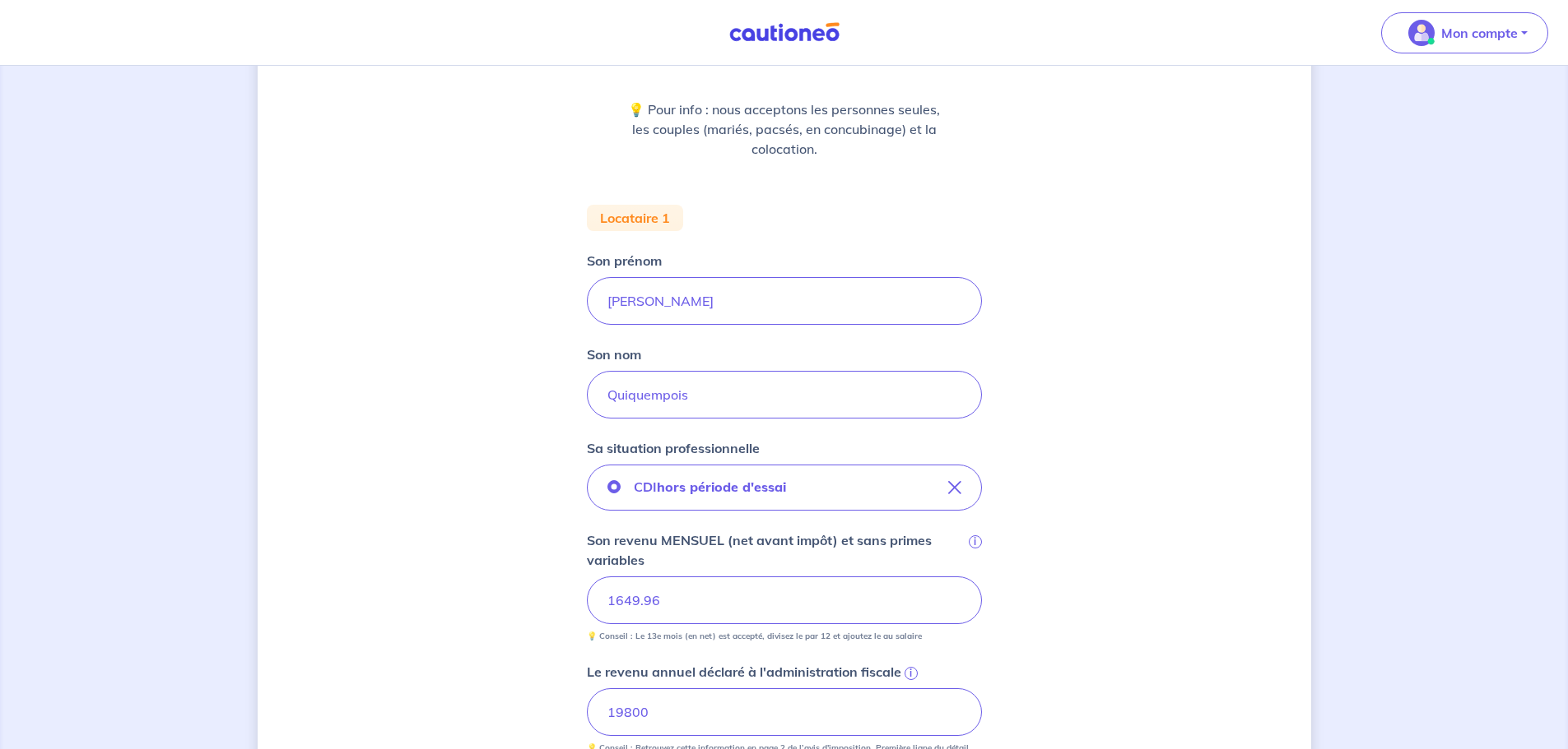
scroll to position [411, 0]
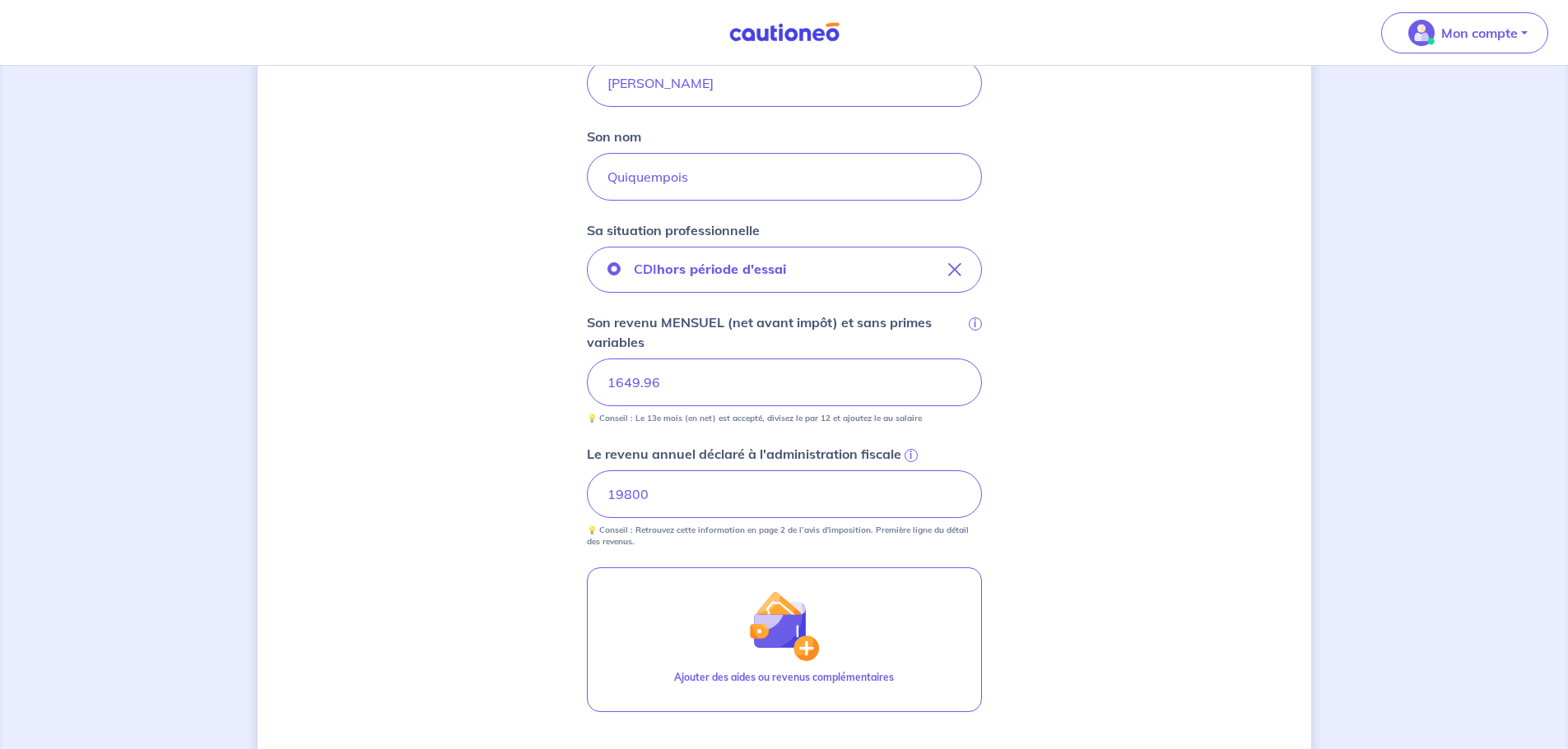
click at [301, 227] on div "Concernant vos locataires 💡 Pour info : nous acceptons les personnes seules, le…" at bounding box center [784, 317] width 1054 height 1285
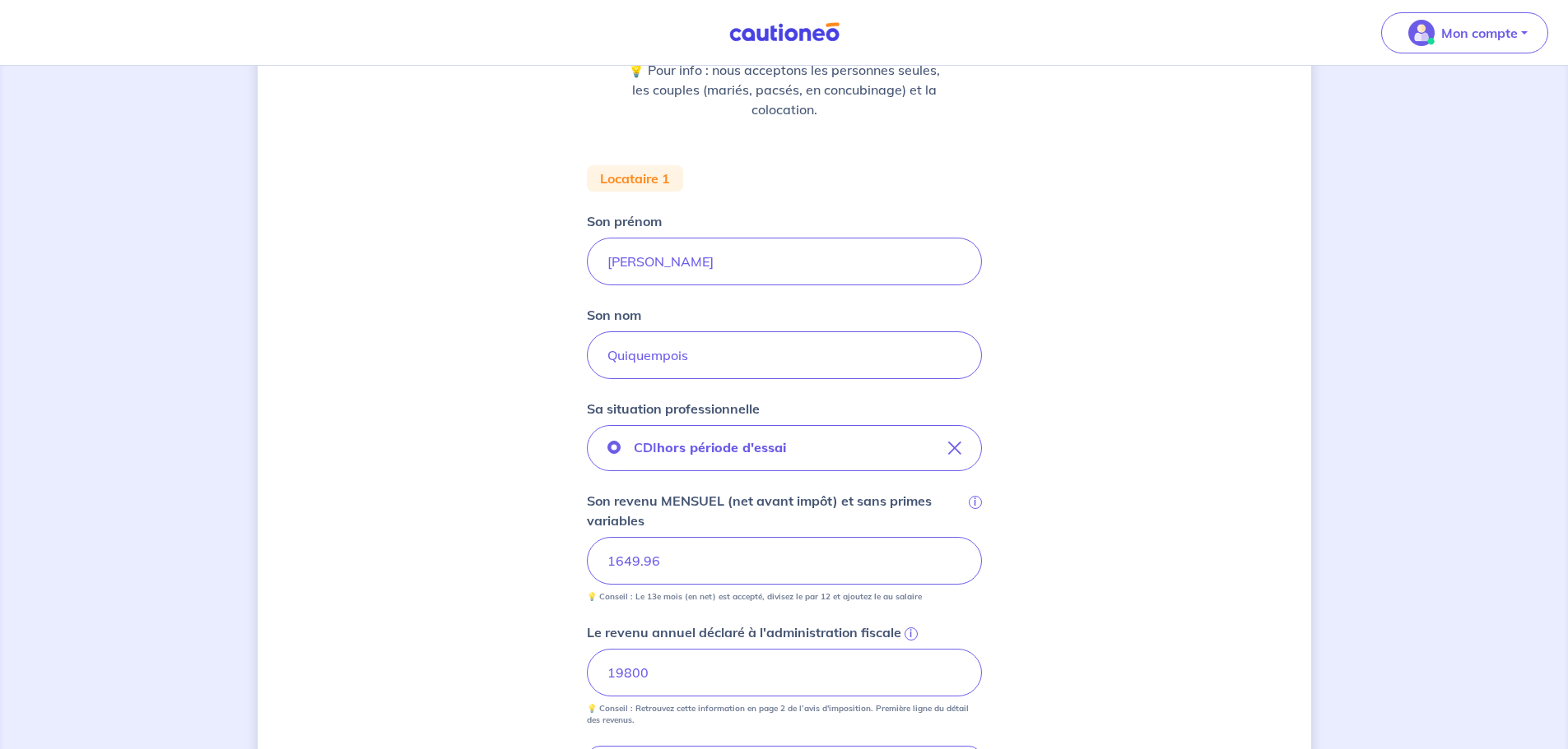
scroll to position [229, 0]
drag, startPoint x: 657, startPoint y: 680, endPoint x: 589, endPoint y: 672, distance: 68.5
click at [589, 672] on input "19800" at bounding box center [784, 676] width 395 height 47
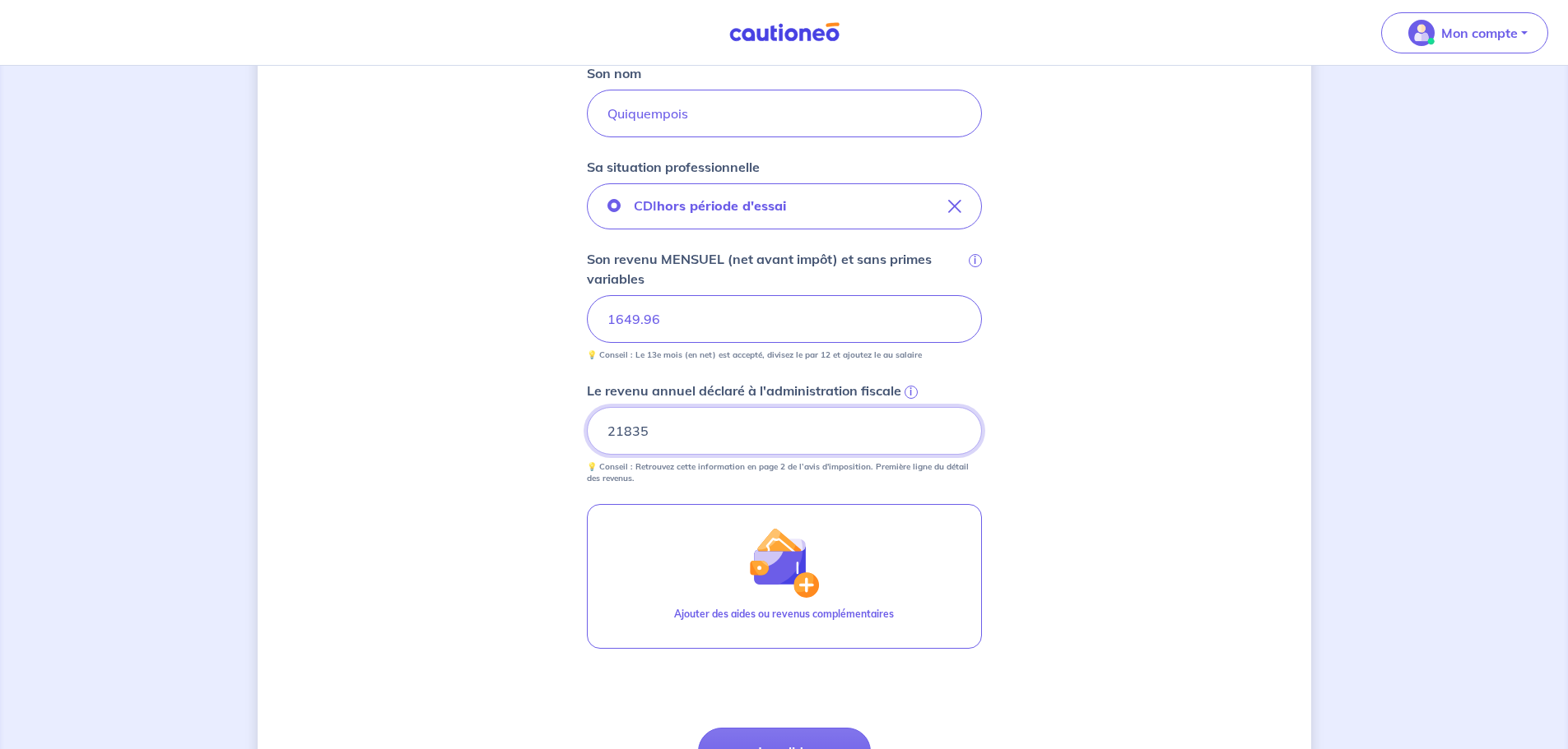
scroll to position [559, 0]
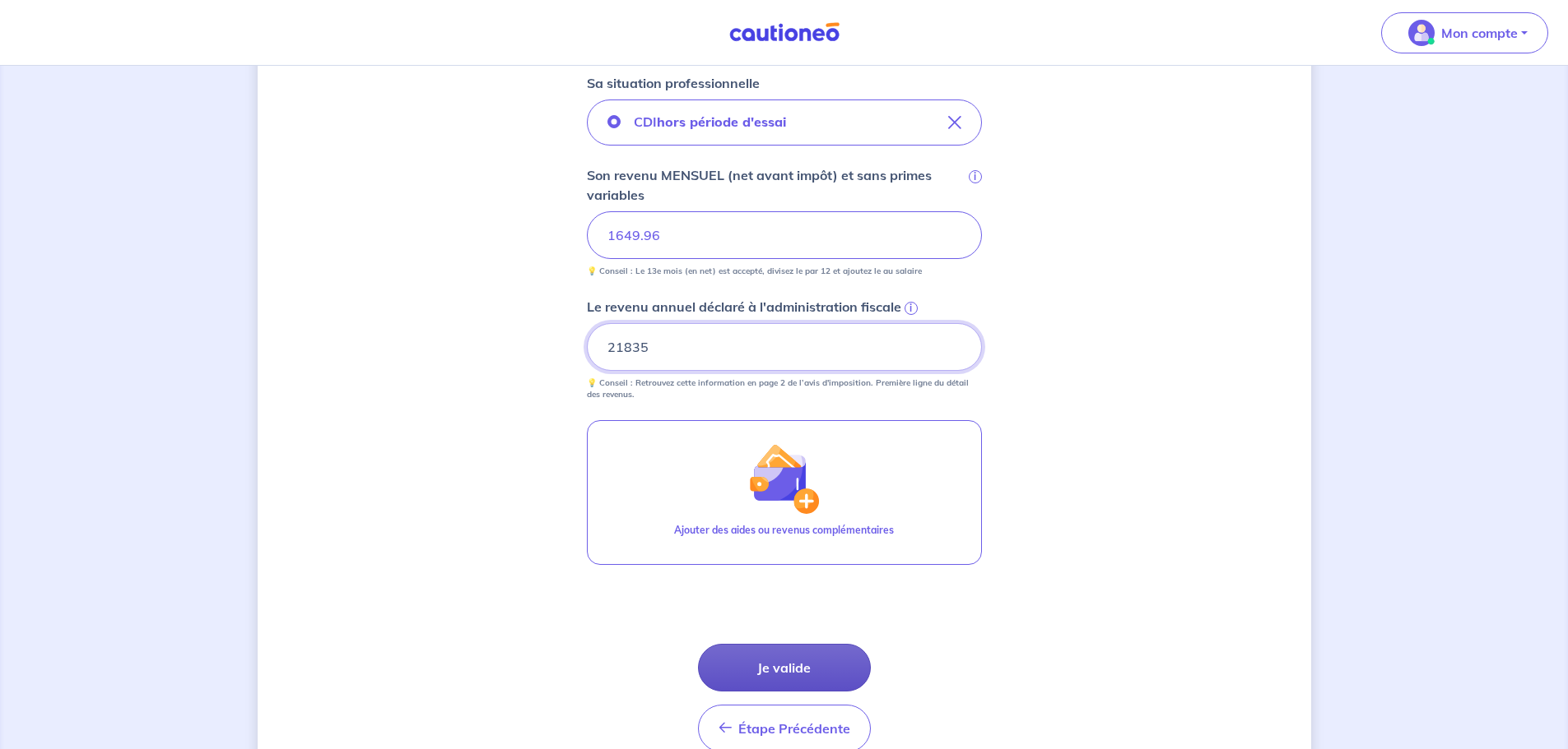
type input "21835"
click at [818, 677] on button "Je valide" at bounding box center [784, 668] width 173 height 47
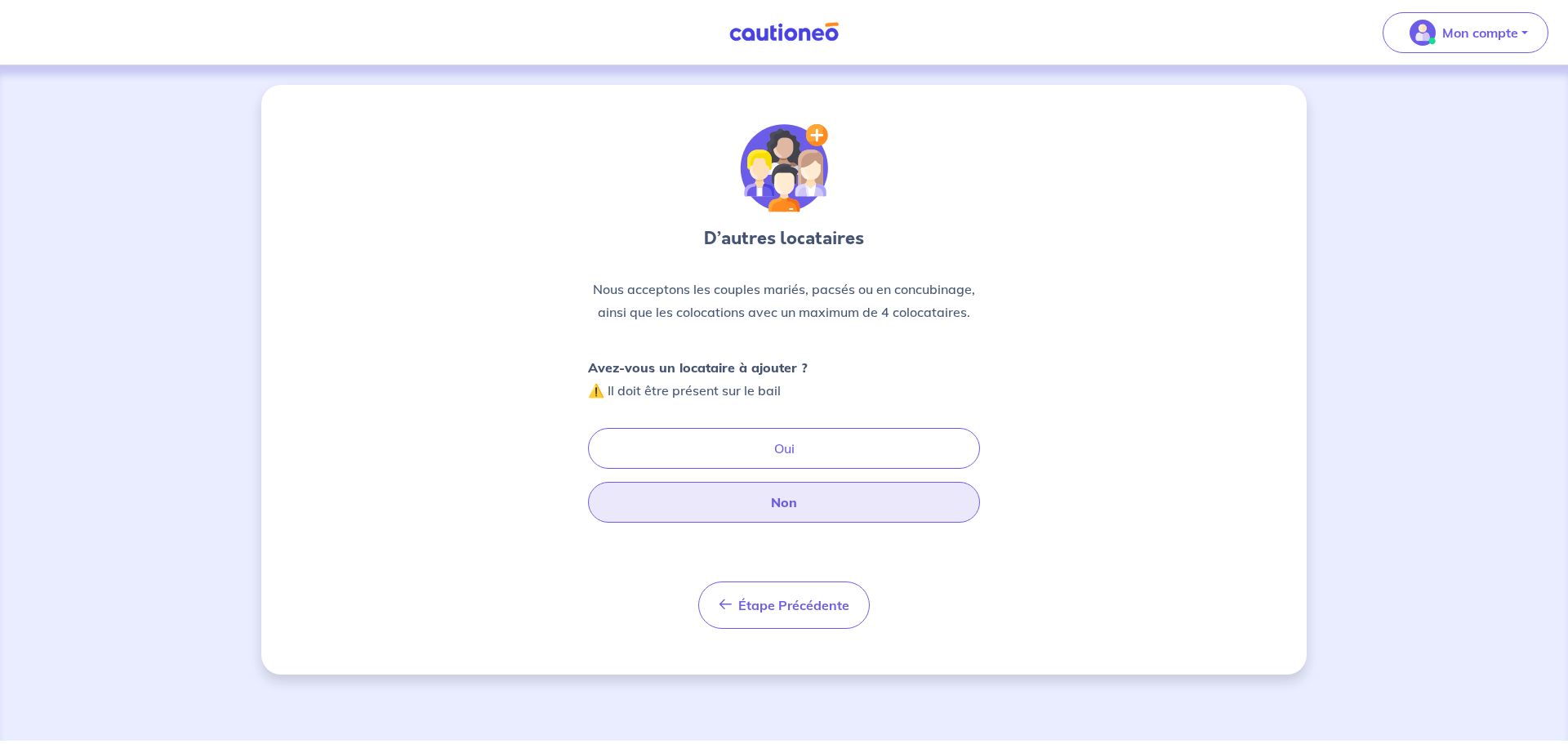
click at [762, 514] on button "Non" at bounding box center [784, 502] width 392 height 41
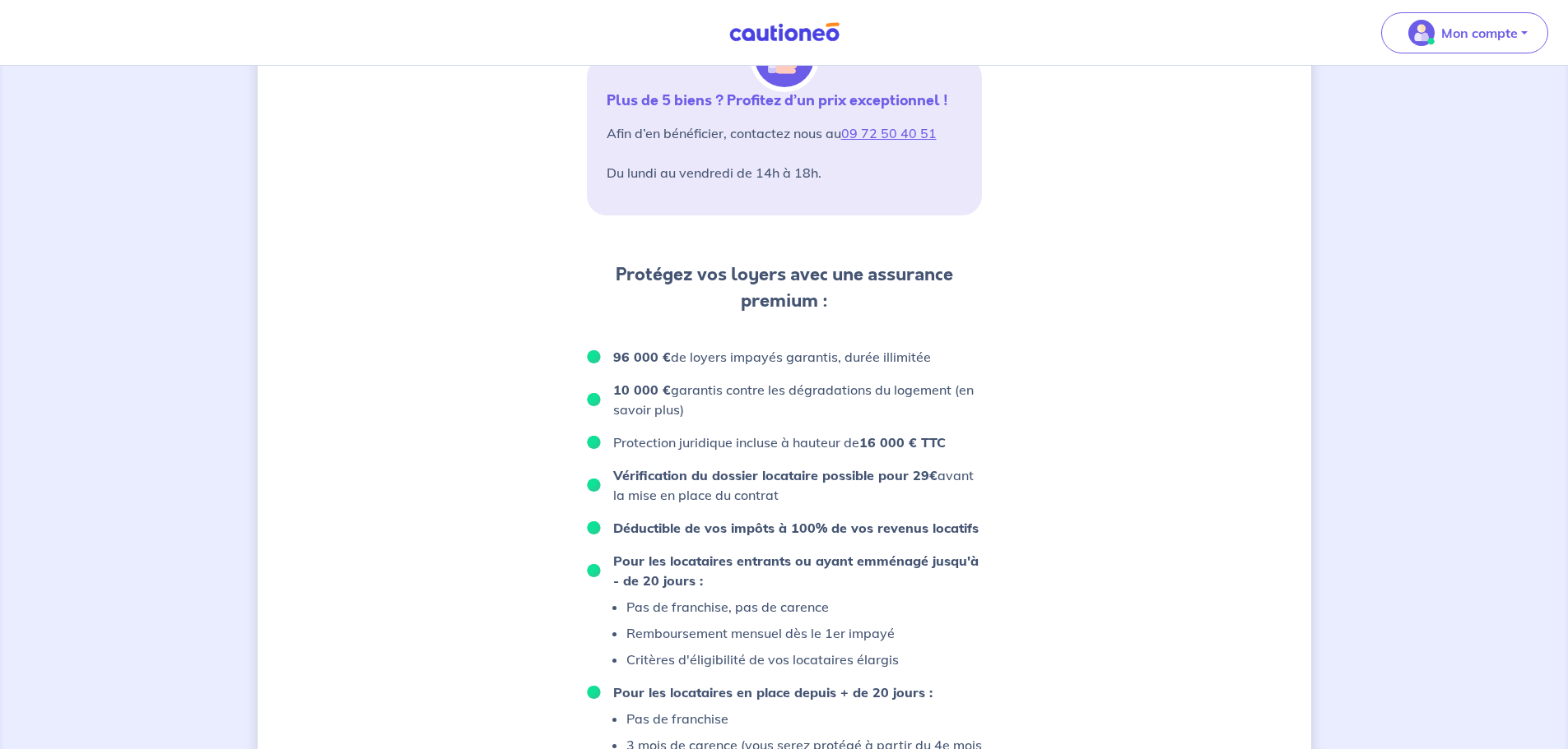
scroll to position [973, 0]
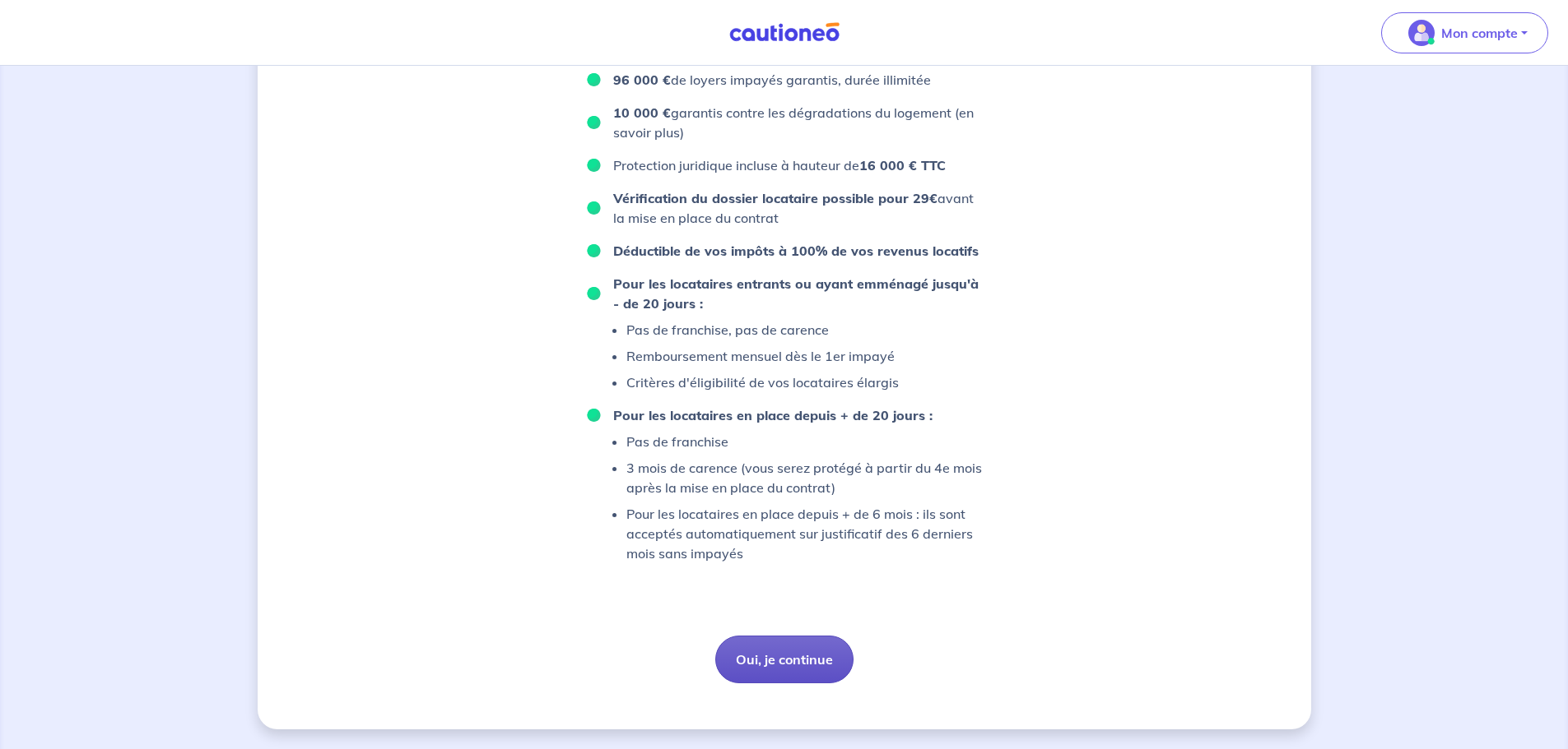
click at [800, 646] on button "Oui, je continue" at bounding box center [784, 660] width 138 height 47
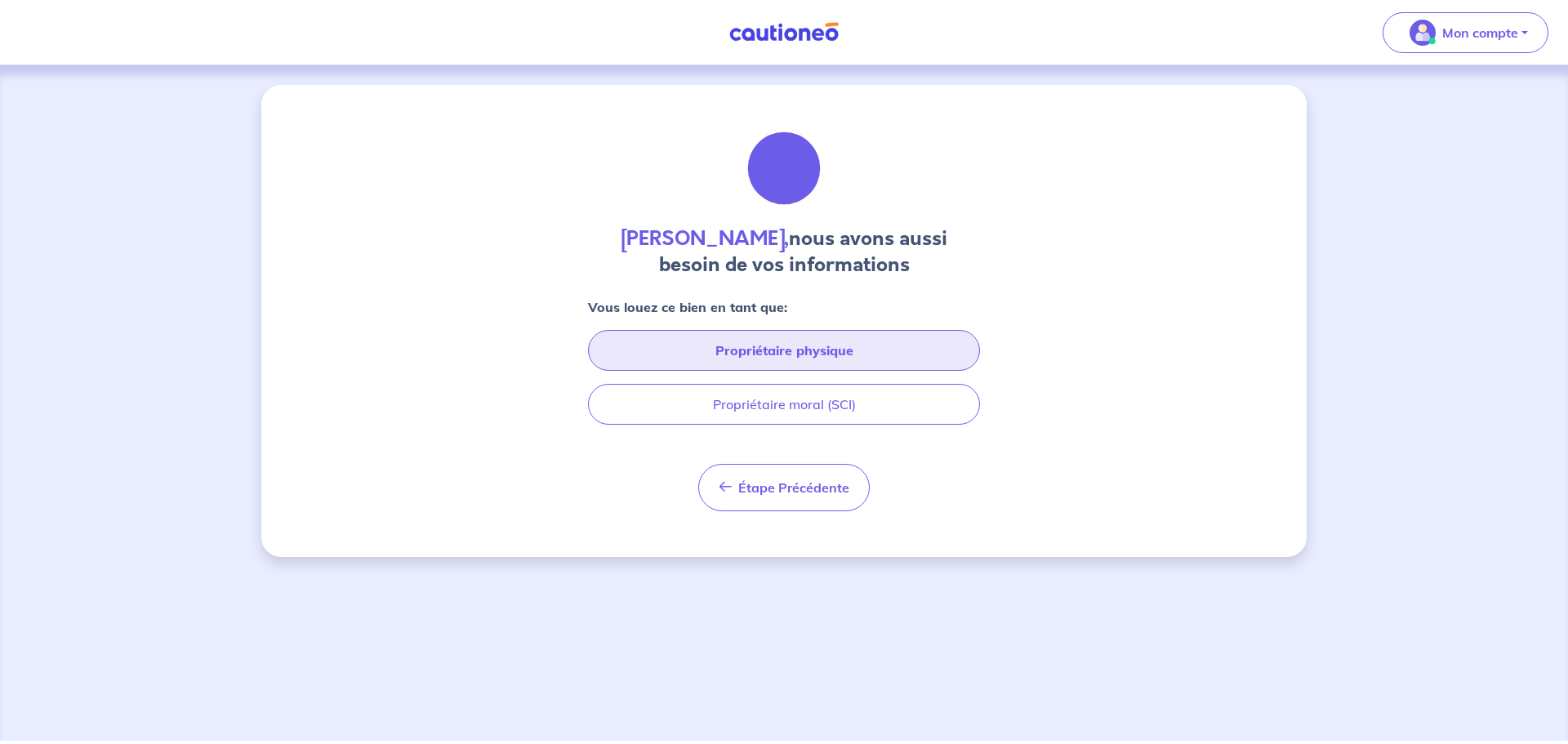
click at [870, 353] on button "Propriétaire physique" at bounding box center [784, 350] width 392 height 41
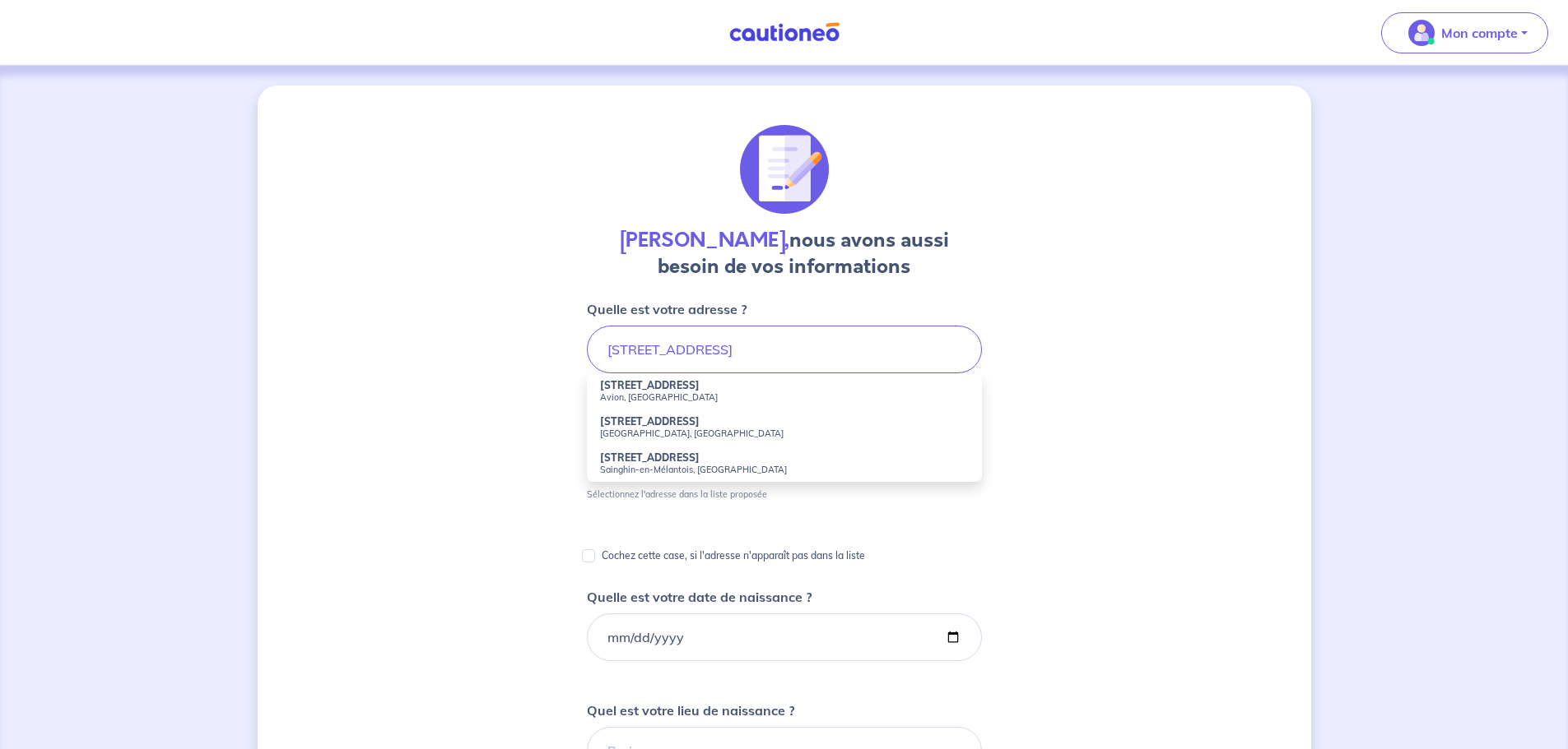
click at [643, 396] on small "Avion, France" at bounding box center [784, 397] width 369 height 12
type input "1 Avenue de la Glissoire, Avion, France"
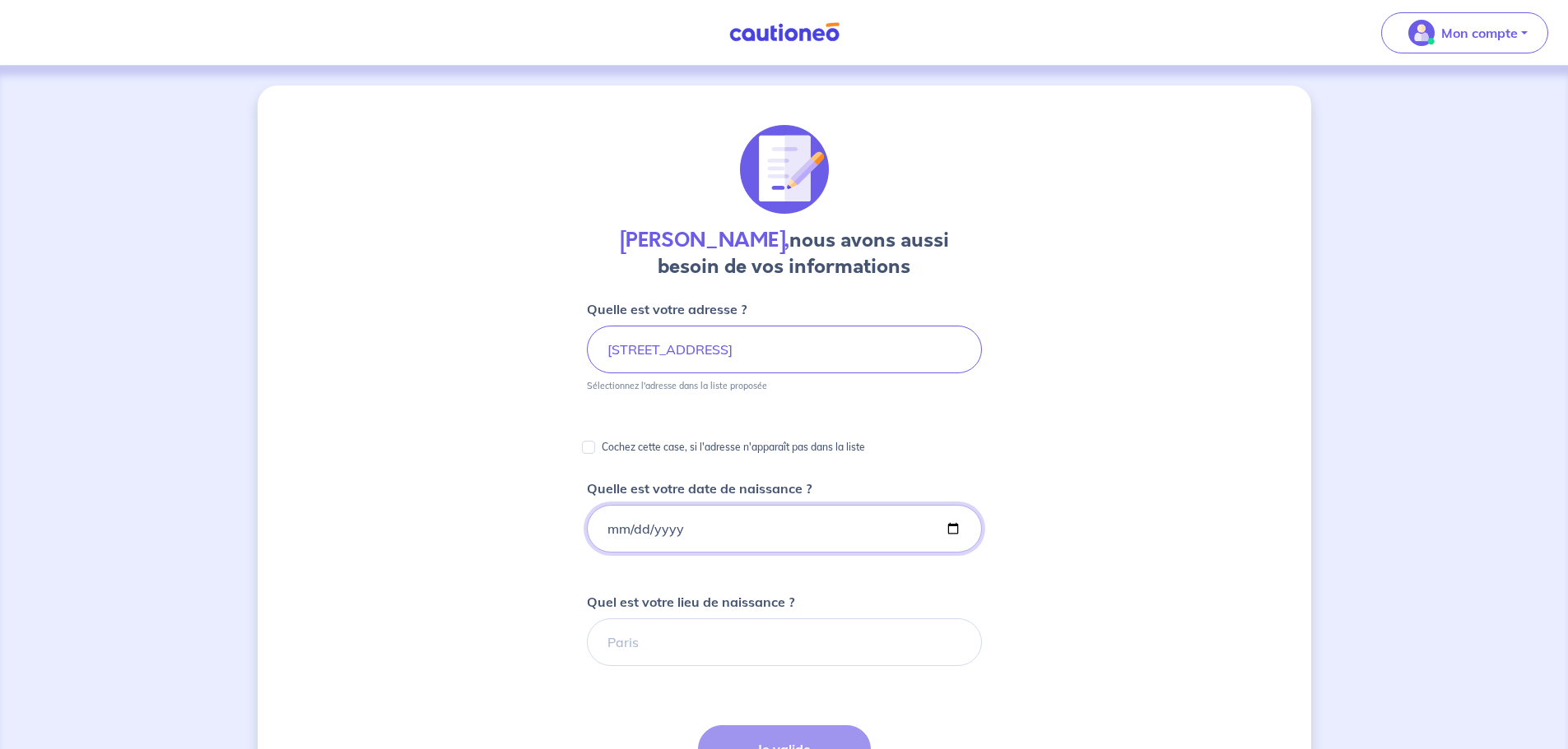
click at [628, 523] on input "Quelle est votre date de naissance ?" at bounding box center [784, 529] width 395 height 47
click at [608, 528] on input "Quelle est votre date de naissance ?" at bounding box center [784, 529] width 395 height 47
type input "1965-01-18"
click at [689, 640] on input "Quel est votre lieu de naissance ?" at bounding box center [784, 643] width 395 height 47
click at [606, 627] on input "marrackech" at bounding box center [784, 643] width 395 height 47
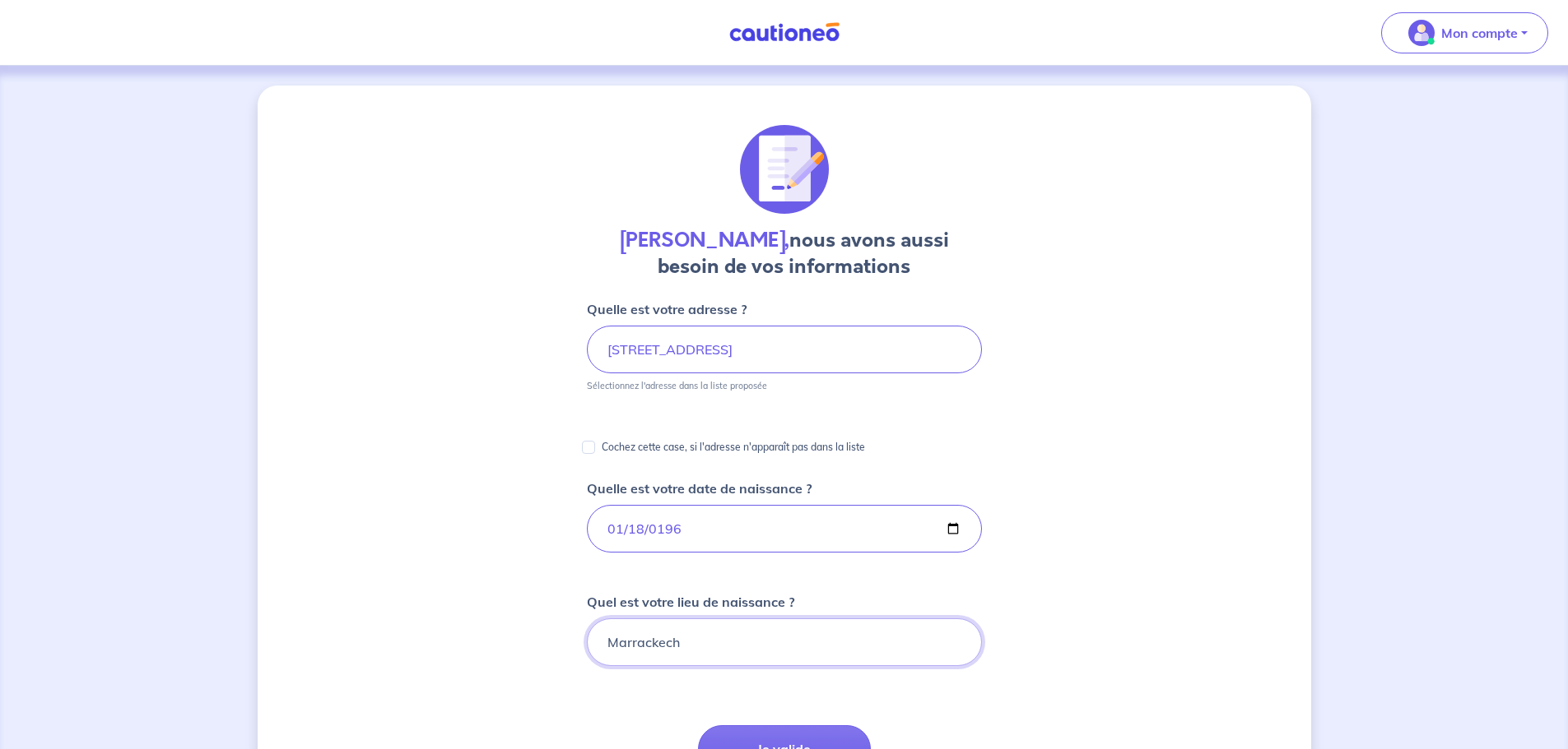
type input "Marrackech"
click at [1051, 698] on div "Fatima Chagar, nous avons aussi besoin de vos informations Quelle est votre adr…" at bounding box center [784, 618] width 1054 height 1065
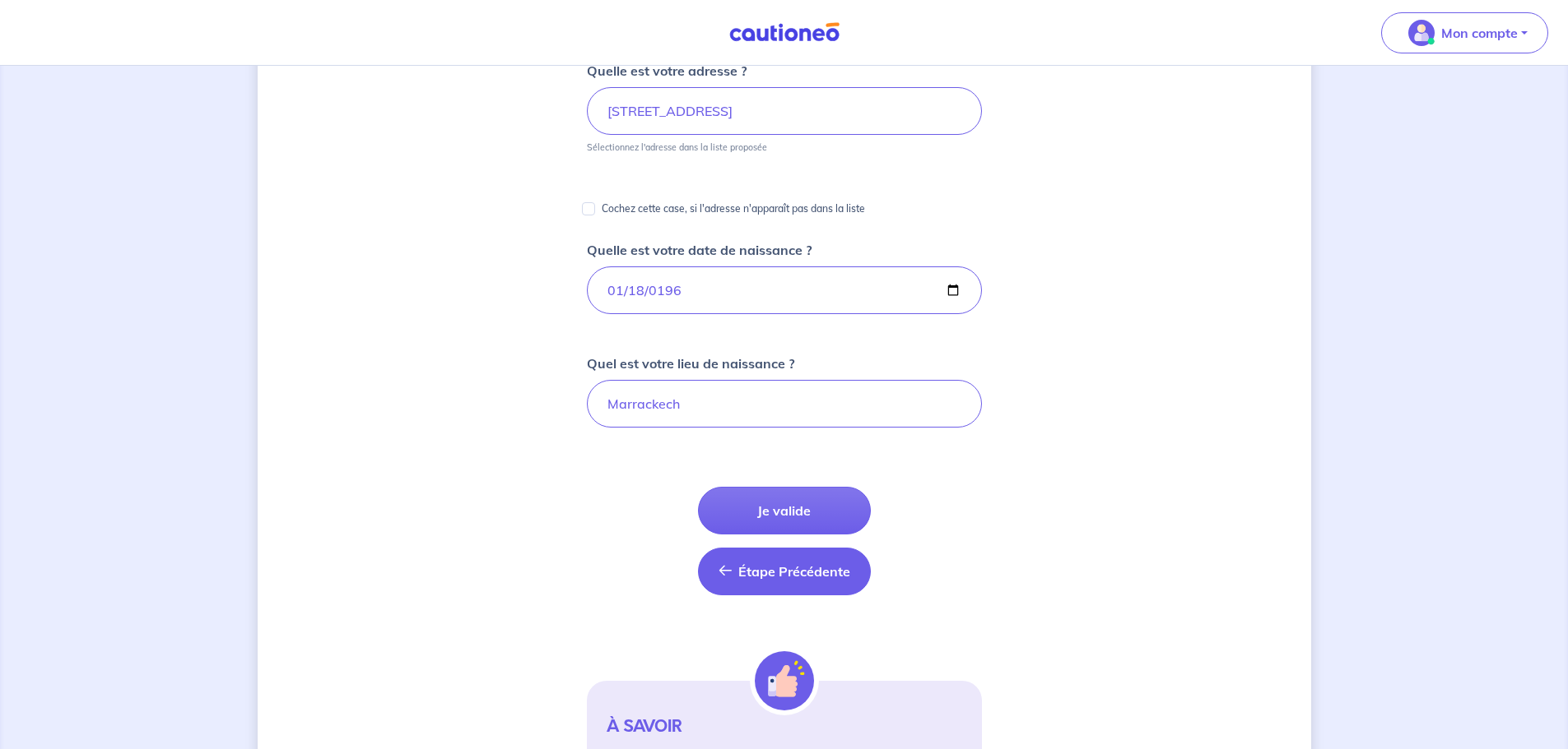
scroll to position [247, 0]
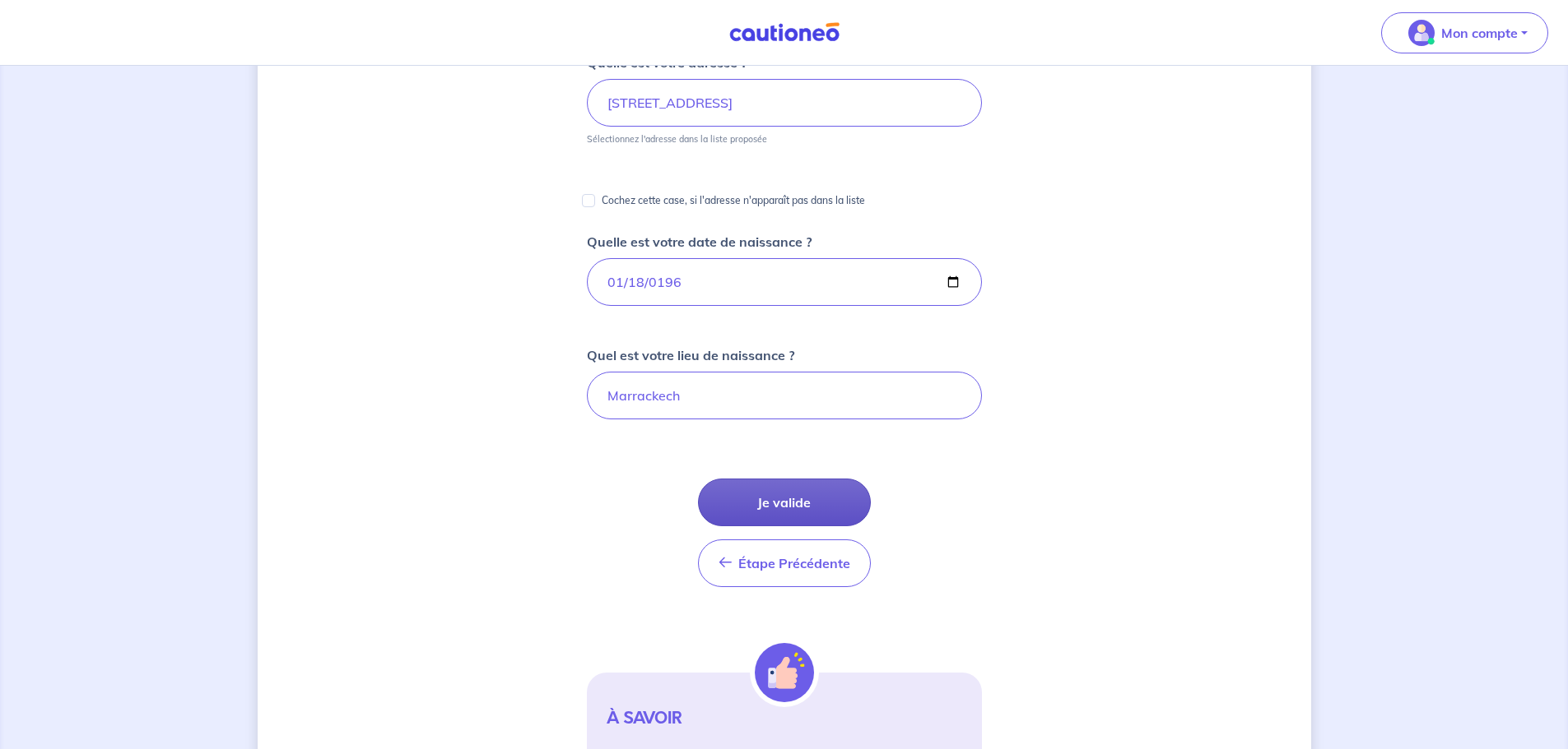
click at [816, 501] on button "Je valide" at bounding box center [784, 502] width 173 height 47
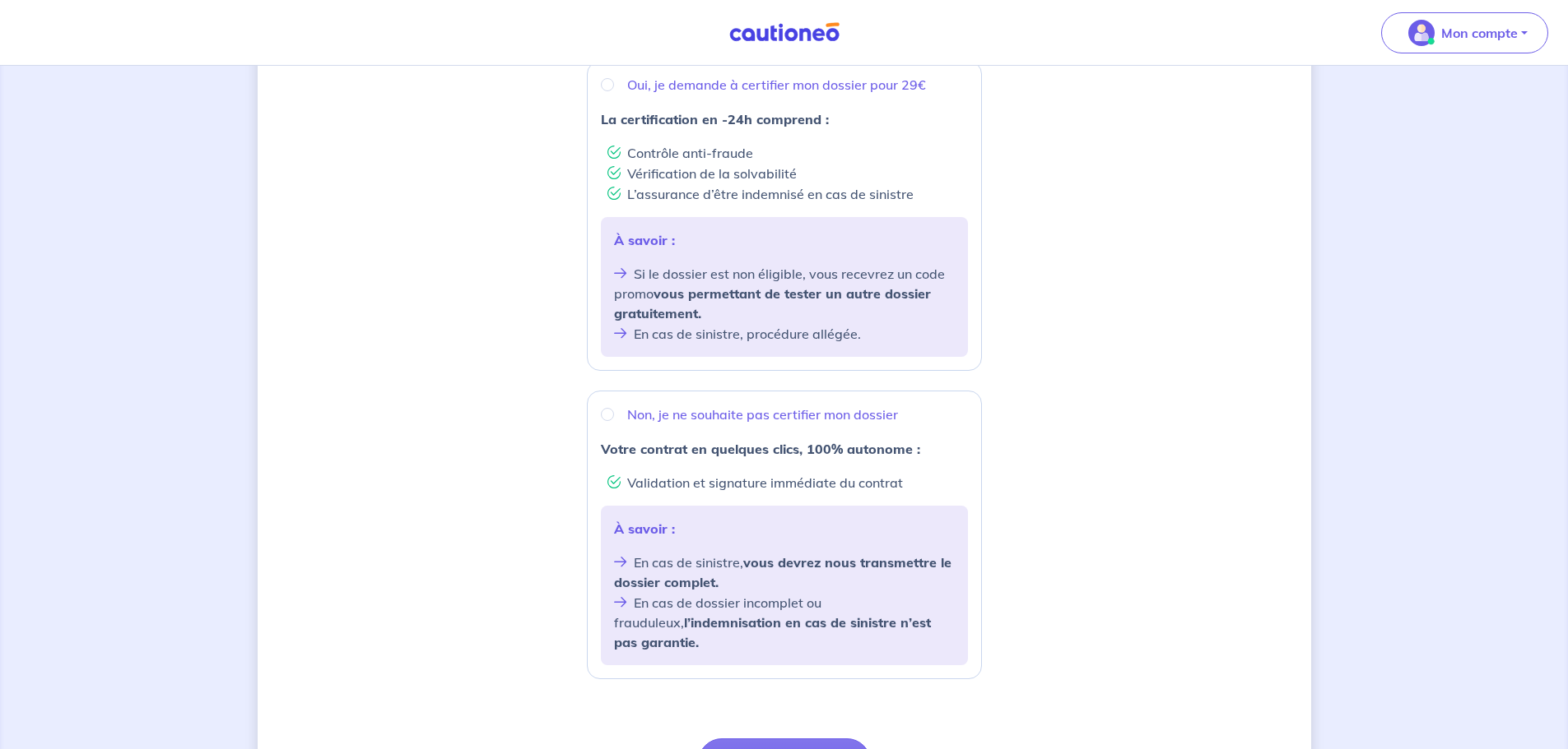
scroll to position [329, 0]
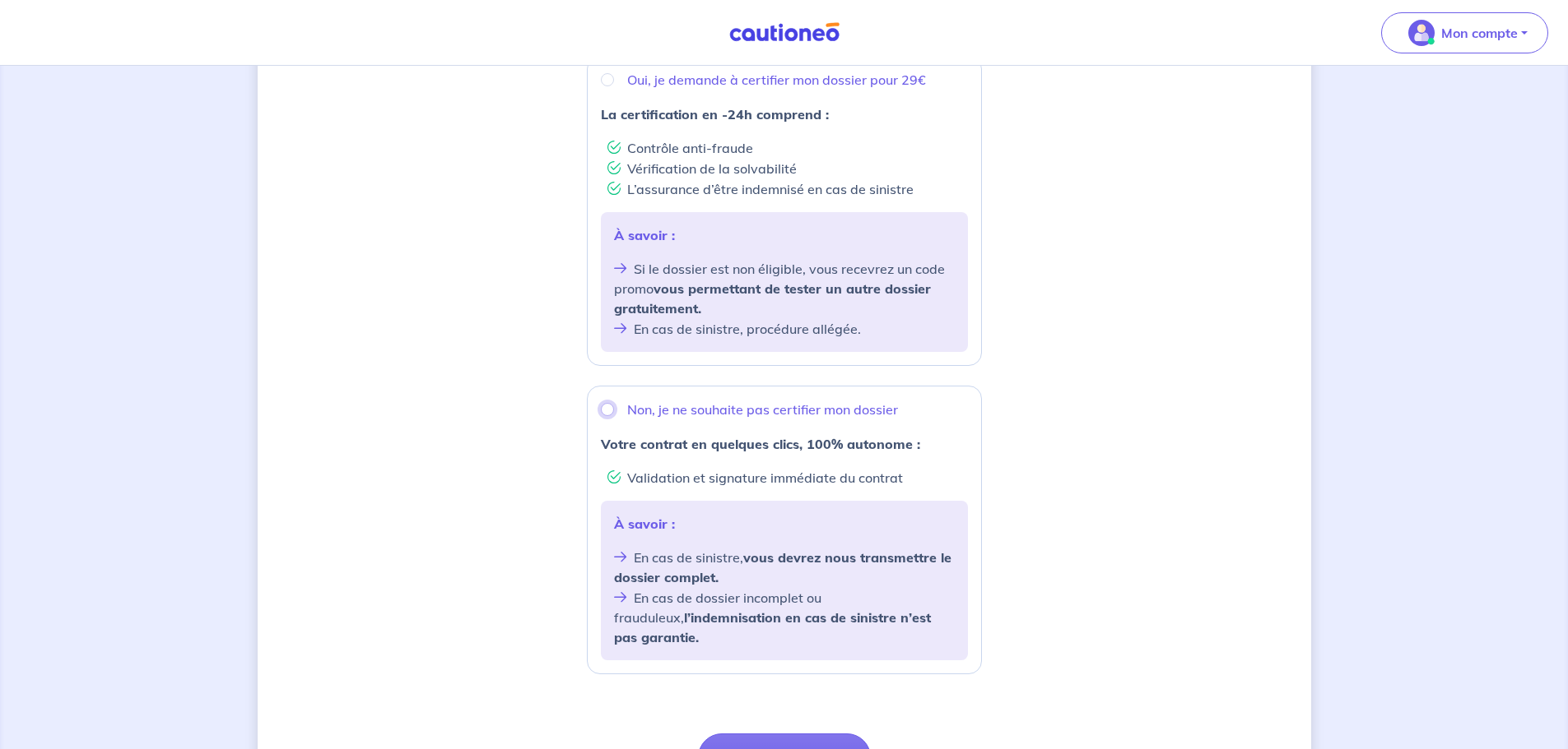
click at [606, 407] on input "Non, je ne souhaite pas certifier mon dossier" at bounding box center [607, 410] width 13 height 13
radio input "true"
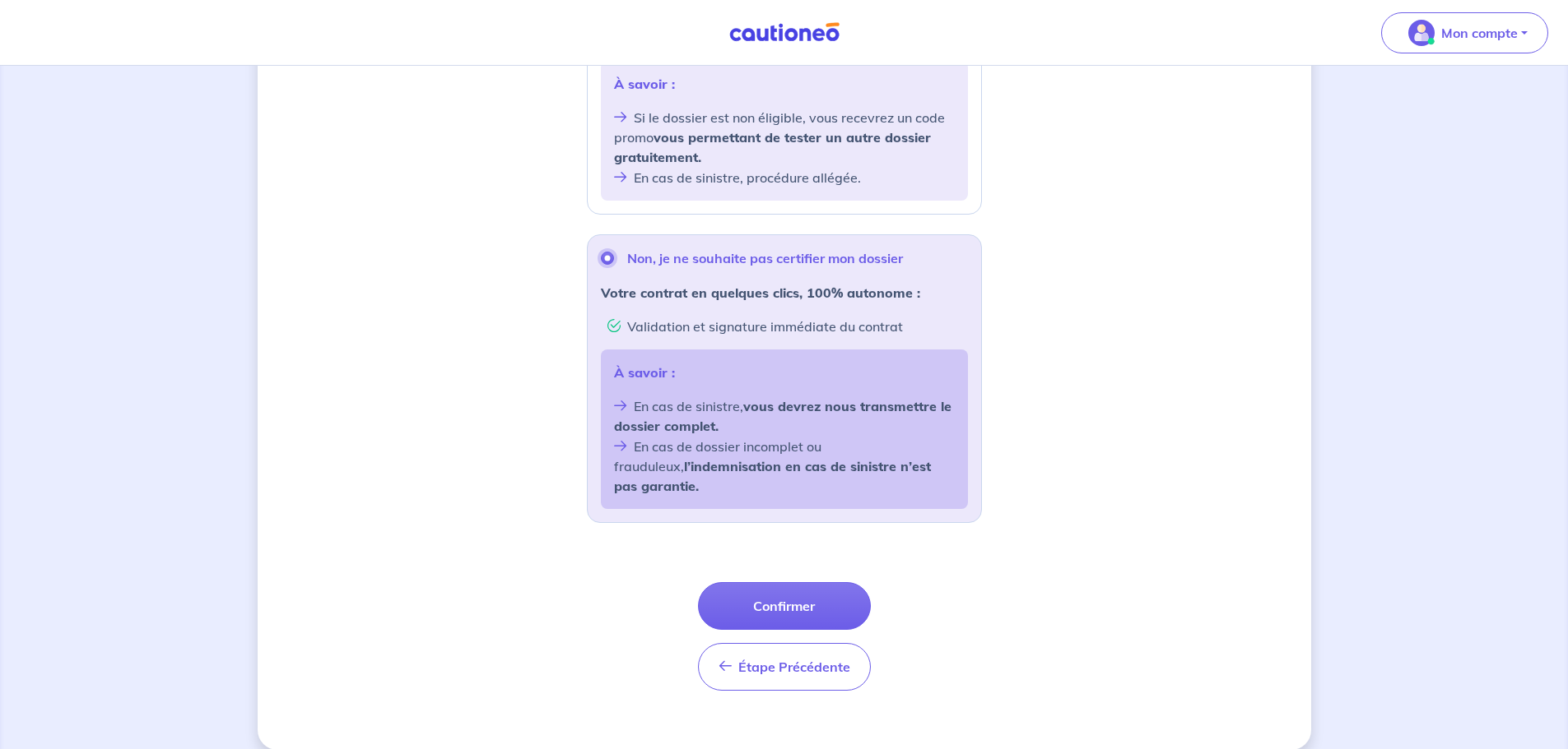
scroll to position [481, 0]
click at [765, 582] on button "Confirmer" at bounding box center [784, 605] width 173 height 47
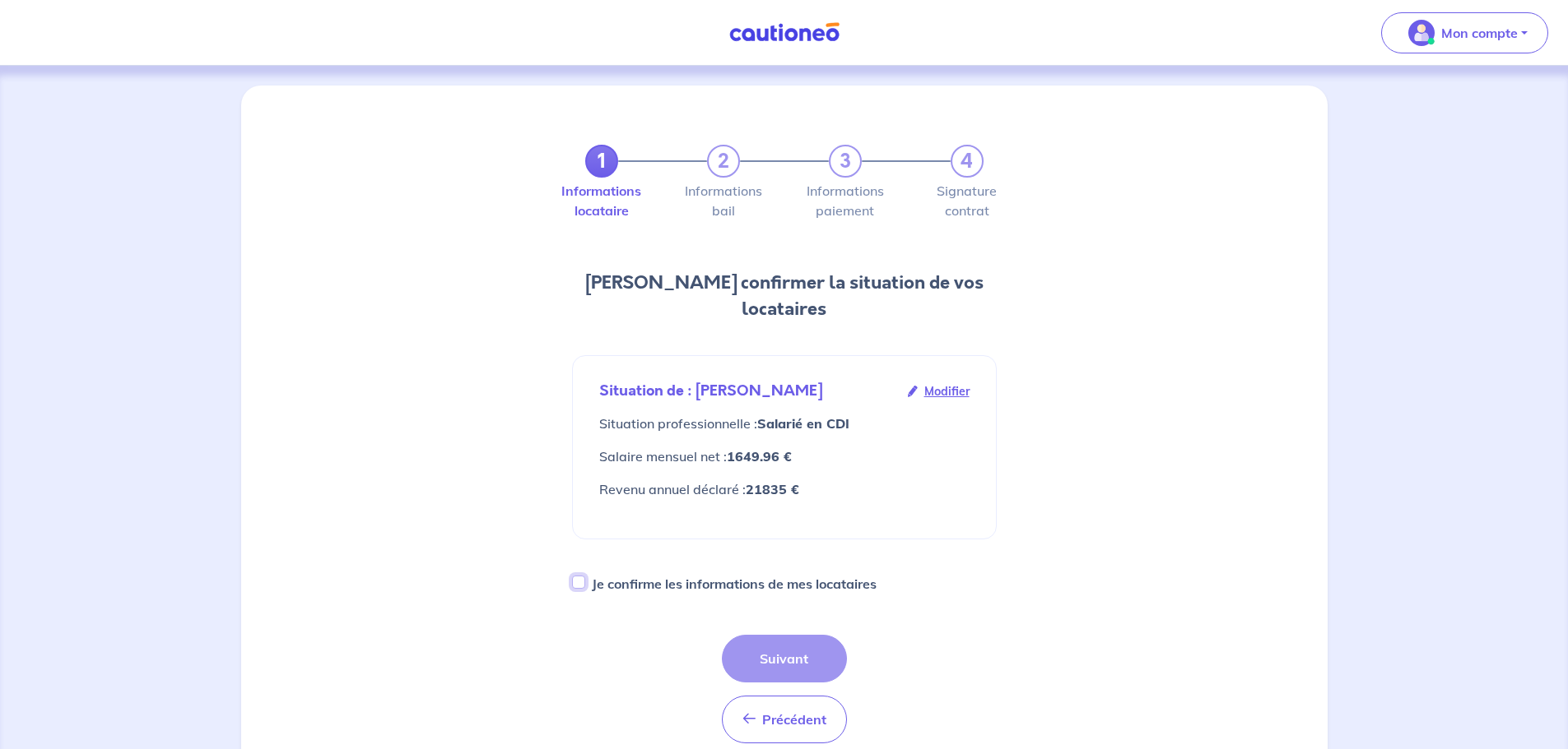
click at [582, 576] on input "Je confirme les informations de mes locataires" at bounding box center [578, 582] width 13 height 13
checkbox input "true"
click at [783, 643] on button "Suivant" at bounding box center [784, 659] width 125 height 47
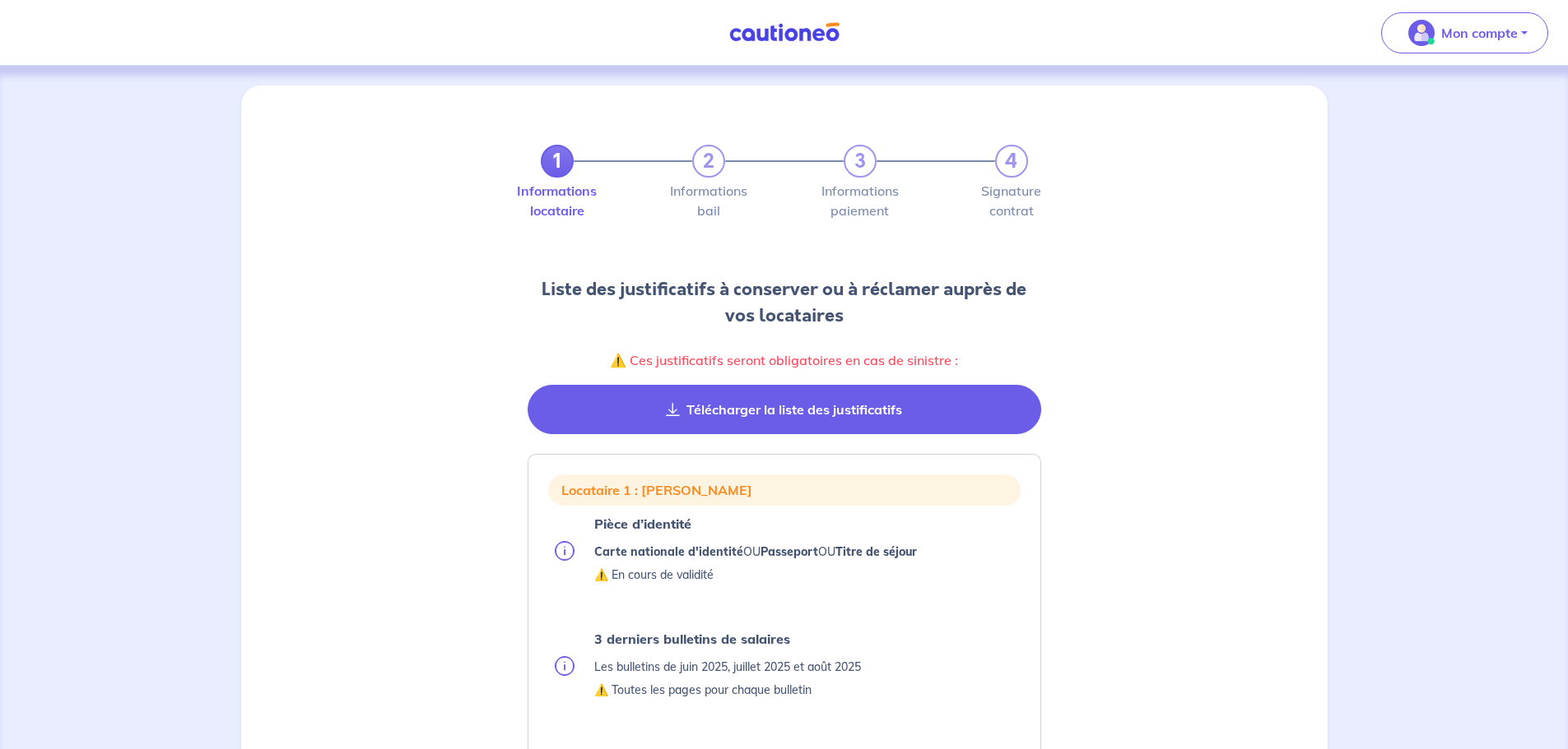
click at [832, 411] on button "Télécharger la liste des justificatifs" at bounding box center [784, 410] width 514 height 49
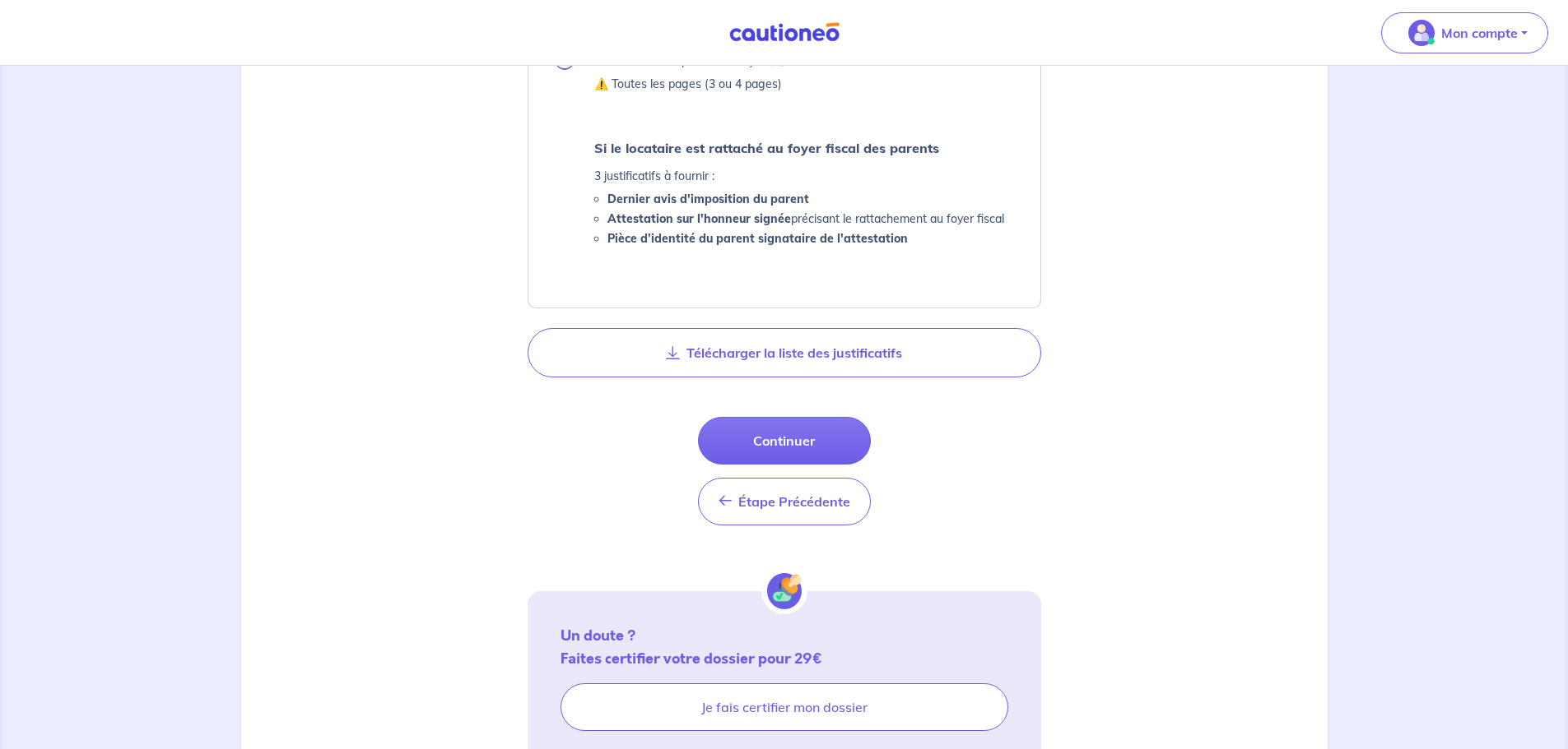
scroll to position [905, 0]
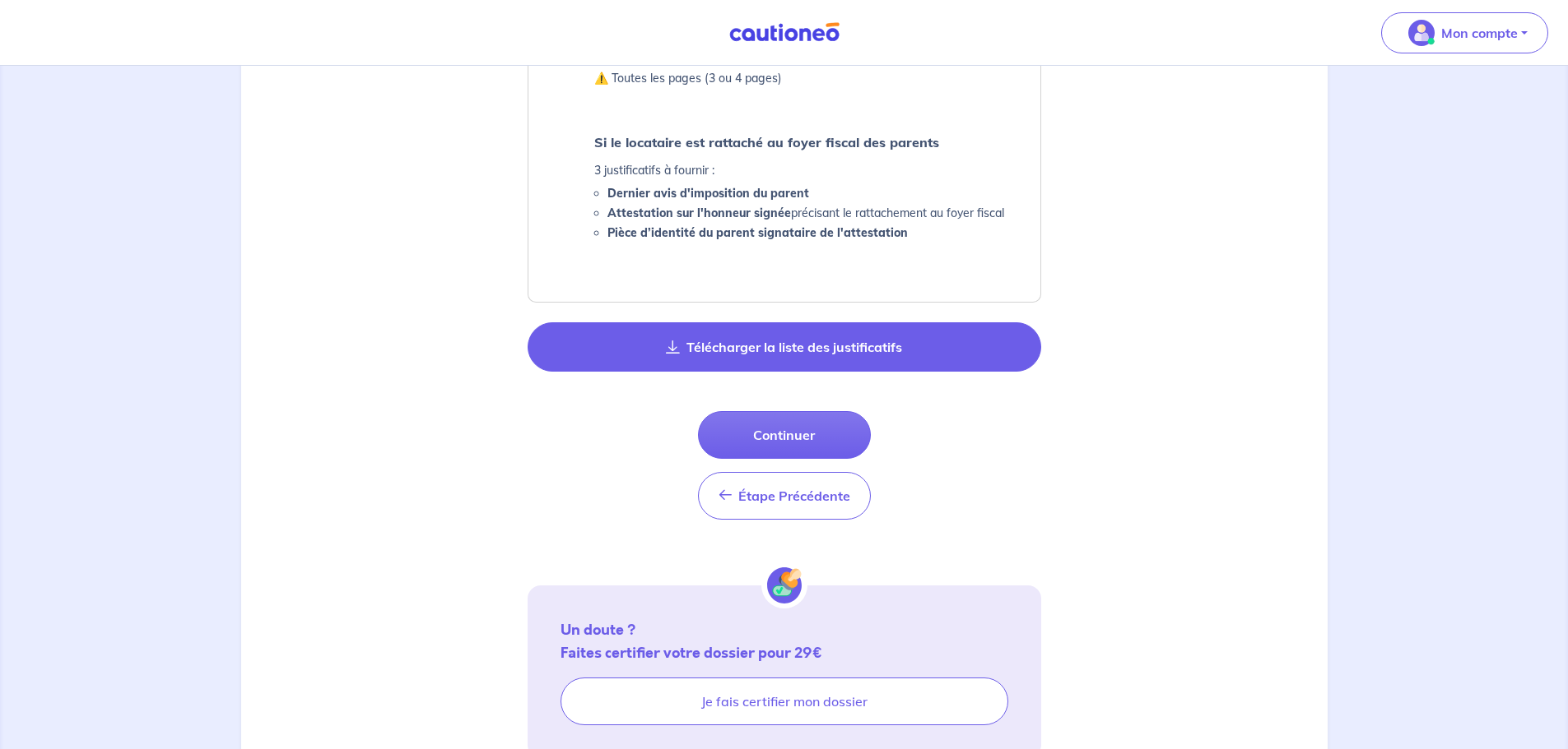
click at [843, 345] on button "Télécharger la liste des justificatifs" at bounding box center [784, 347] width 514 height 49
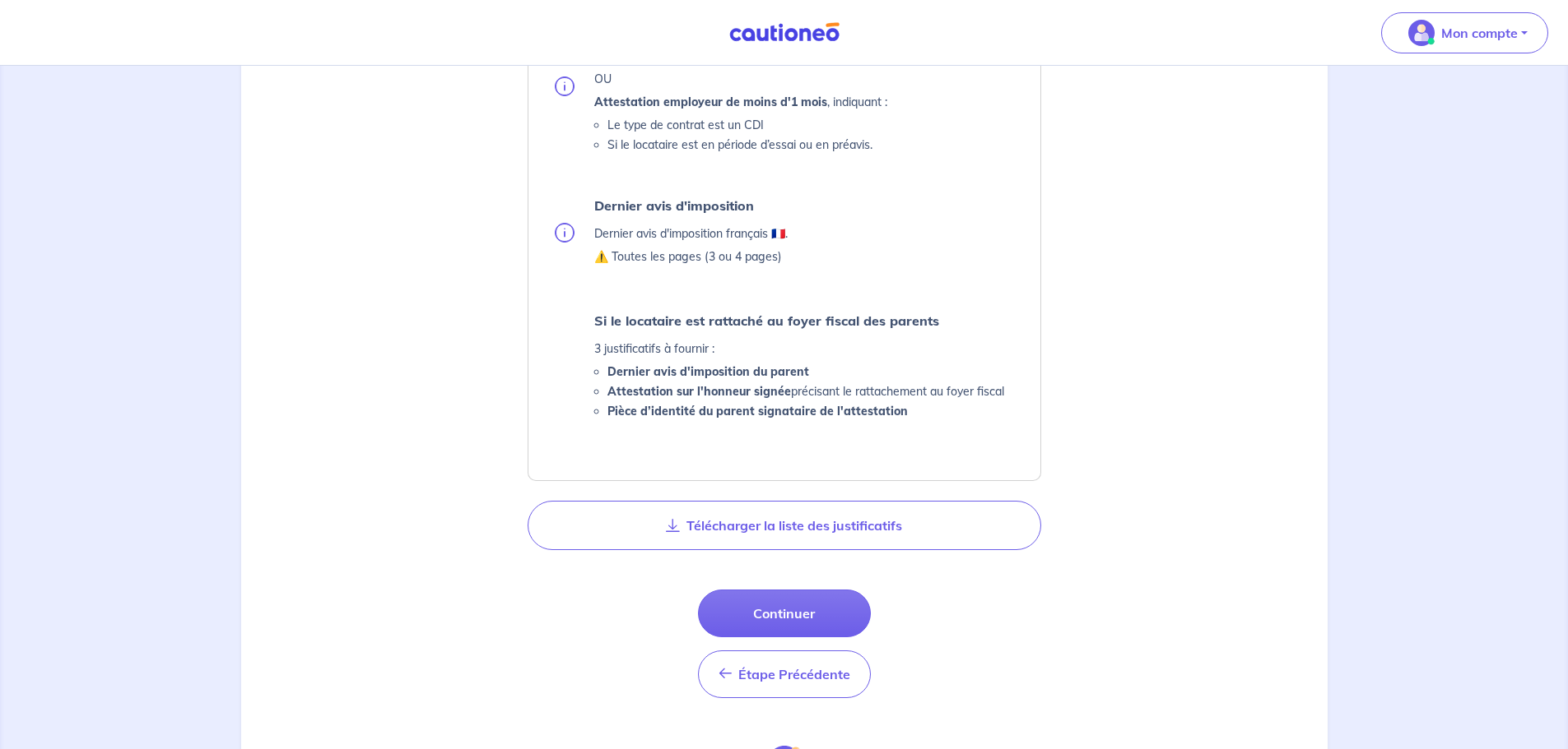
scroll to position [973, 0]
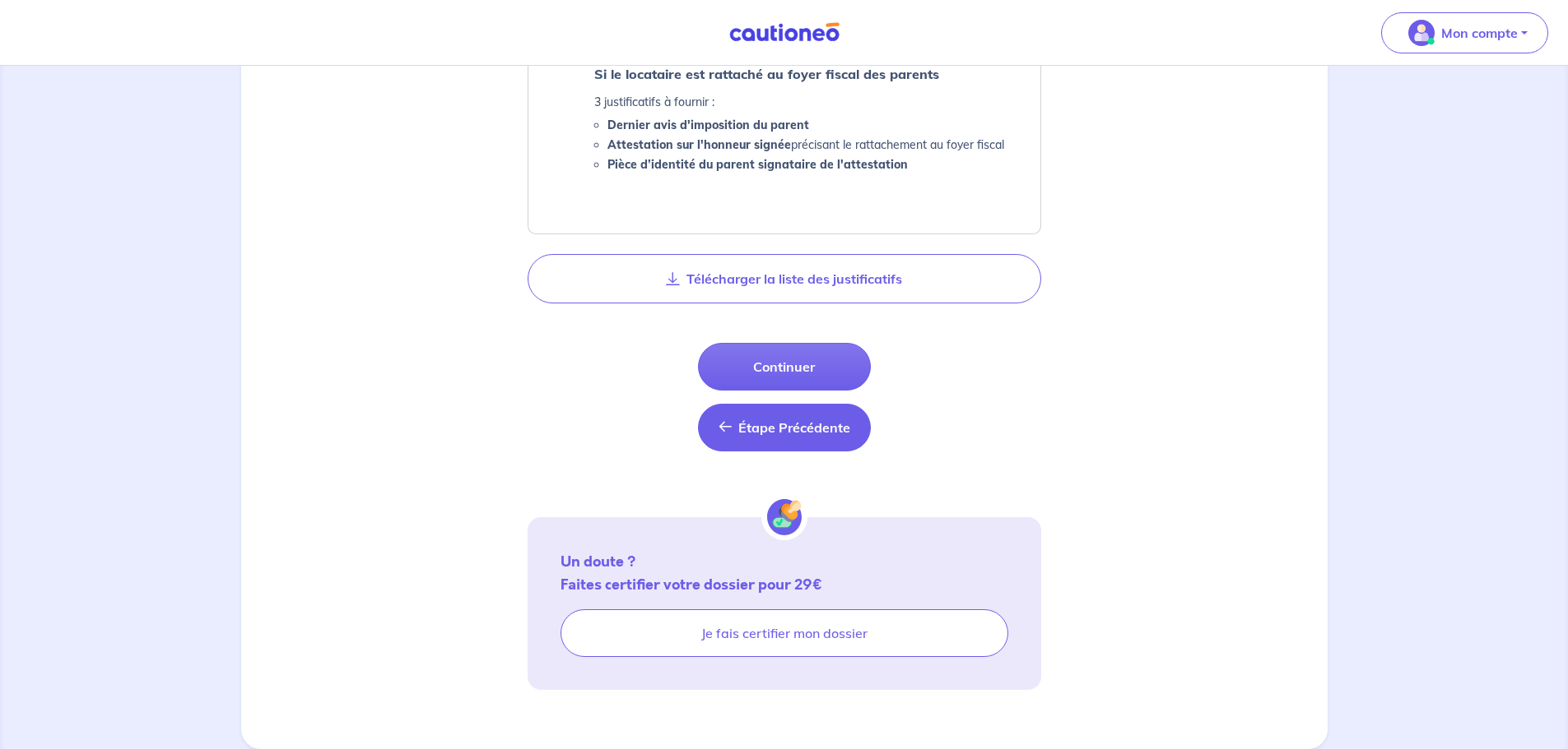
click at [758, 424] on span "Étape Précédente" at bounding box center [794, 428] width 112 height 16
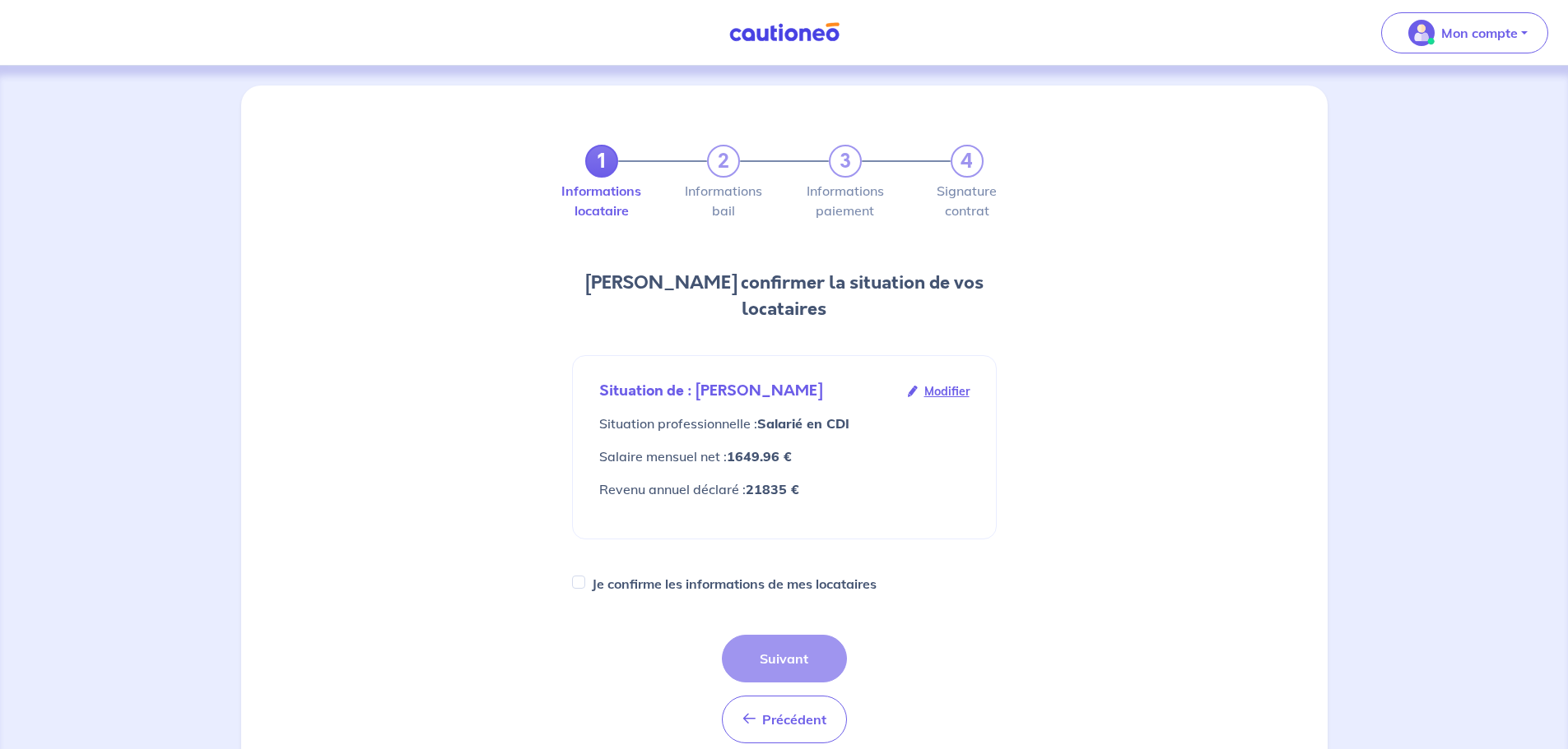
click at [818, 638] on div "Précédent Précédent Suivant" at bounding box center [784, 689] width 125 height 108
click at [799, 635] on div "Précédent Précédent Suivant" at bounding box center [784, 689] width 125 height 108
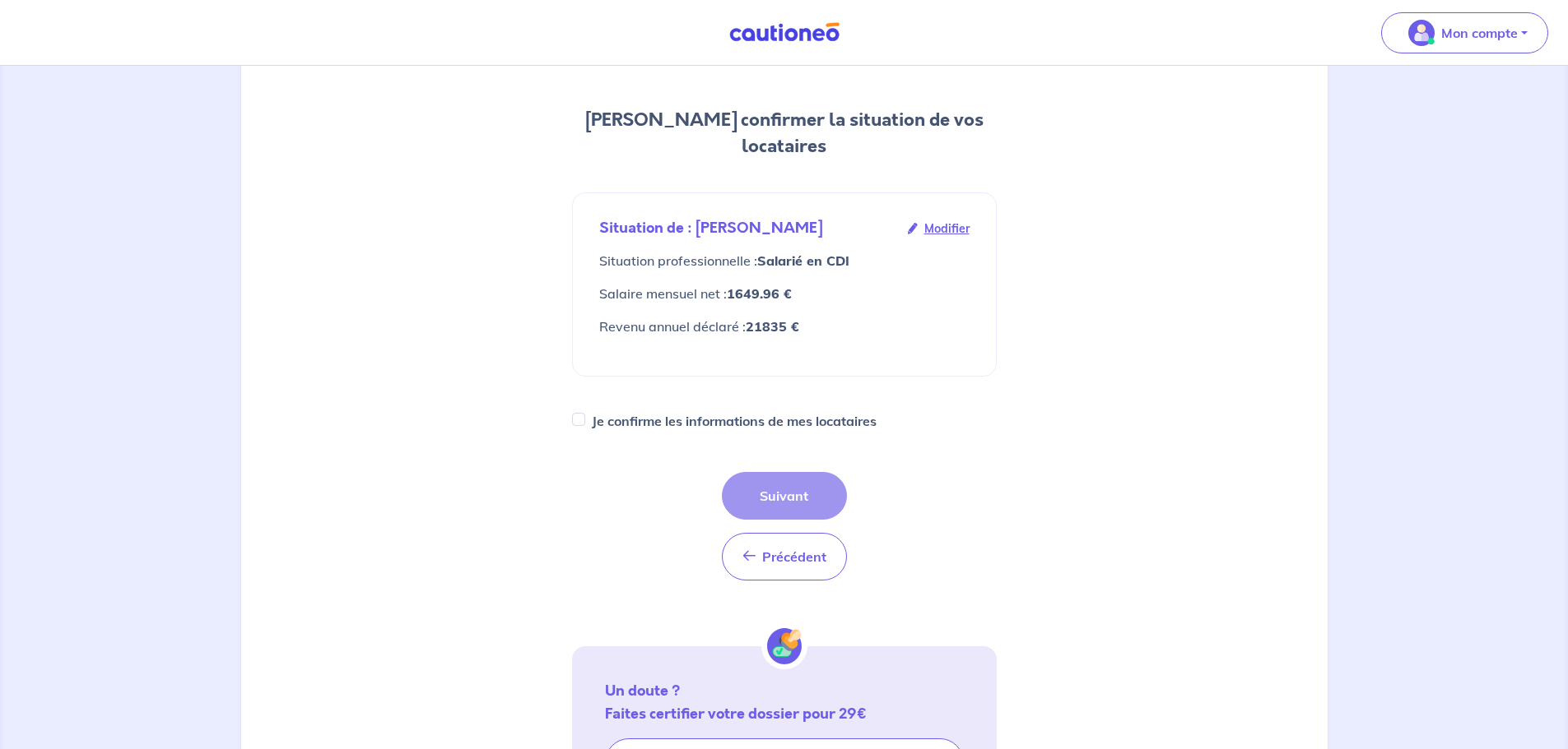
scroll to position [165, 0]
click at [578, 411] on input "Je confirme les informations de mes locataires" at bounding box center [578, 418] width 13 height 13
checkbox input "true"
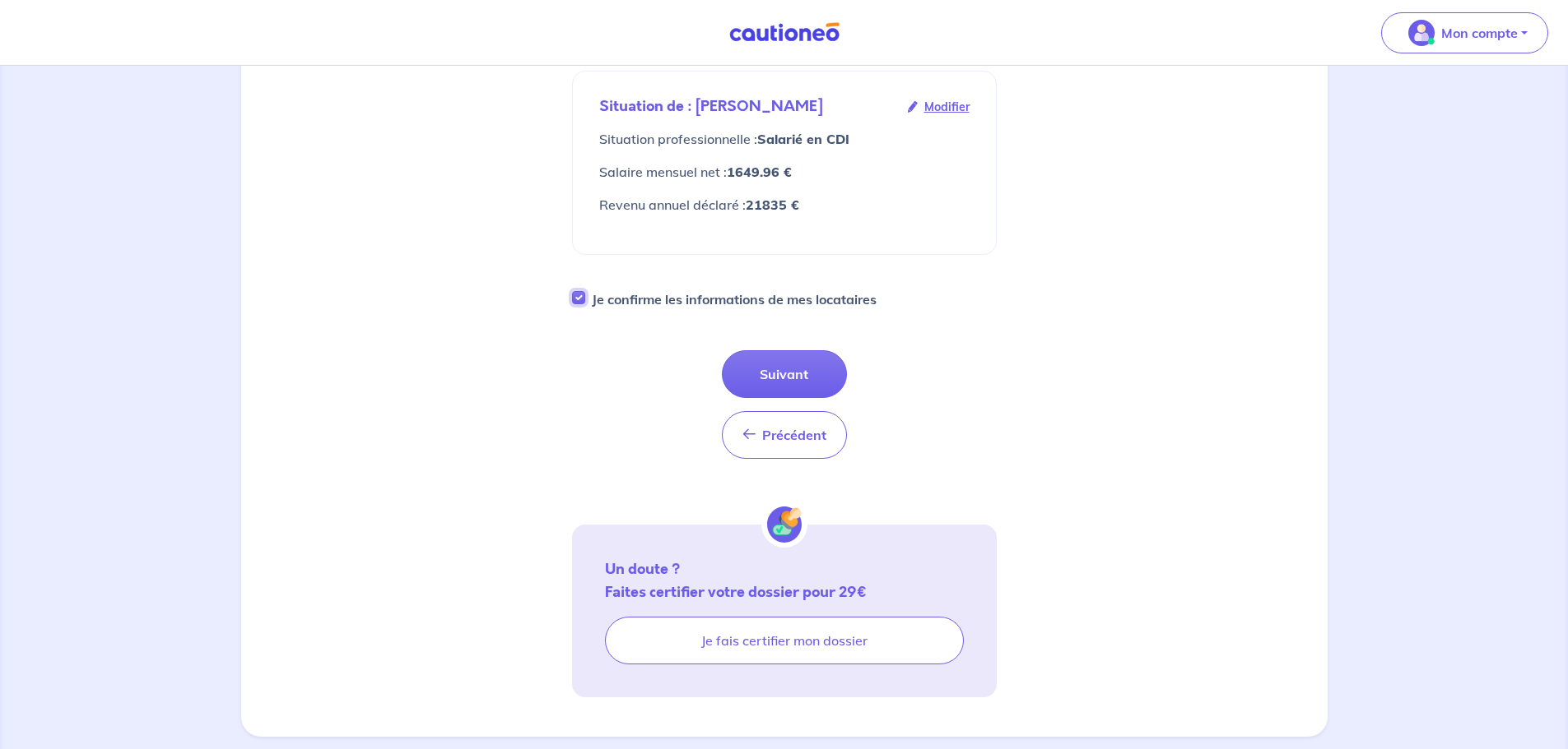
scroll to position [286, 0]
click at [815, 349] on button "Suivant" at bounding box center [784, 373] width 125 height 47
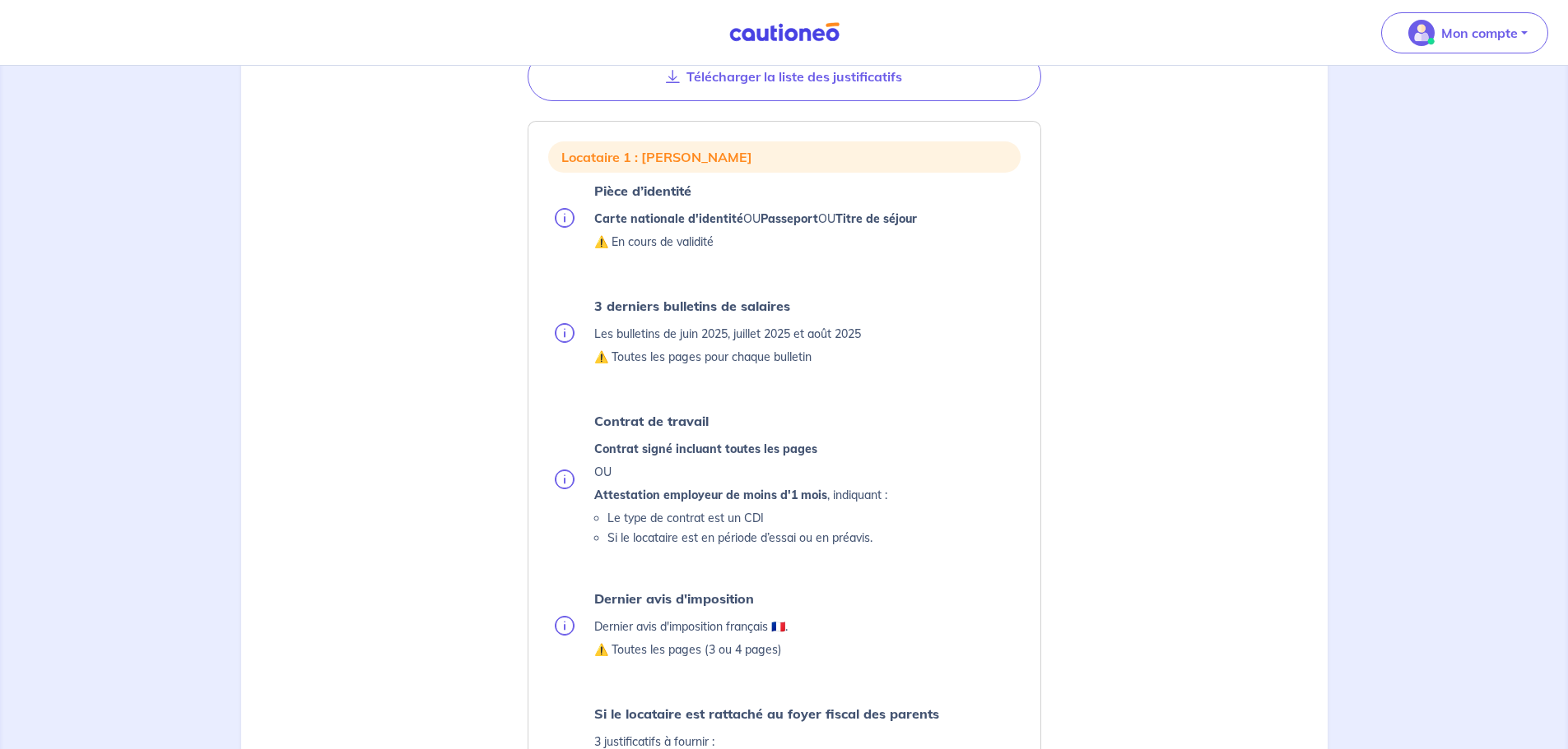
scroll to position [329, 0]
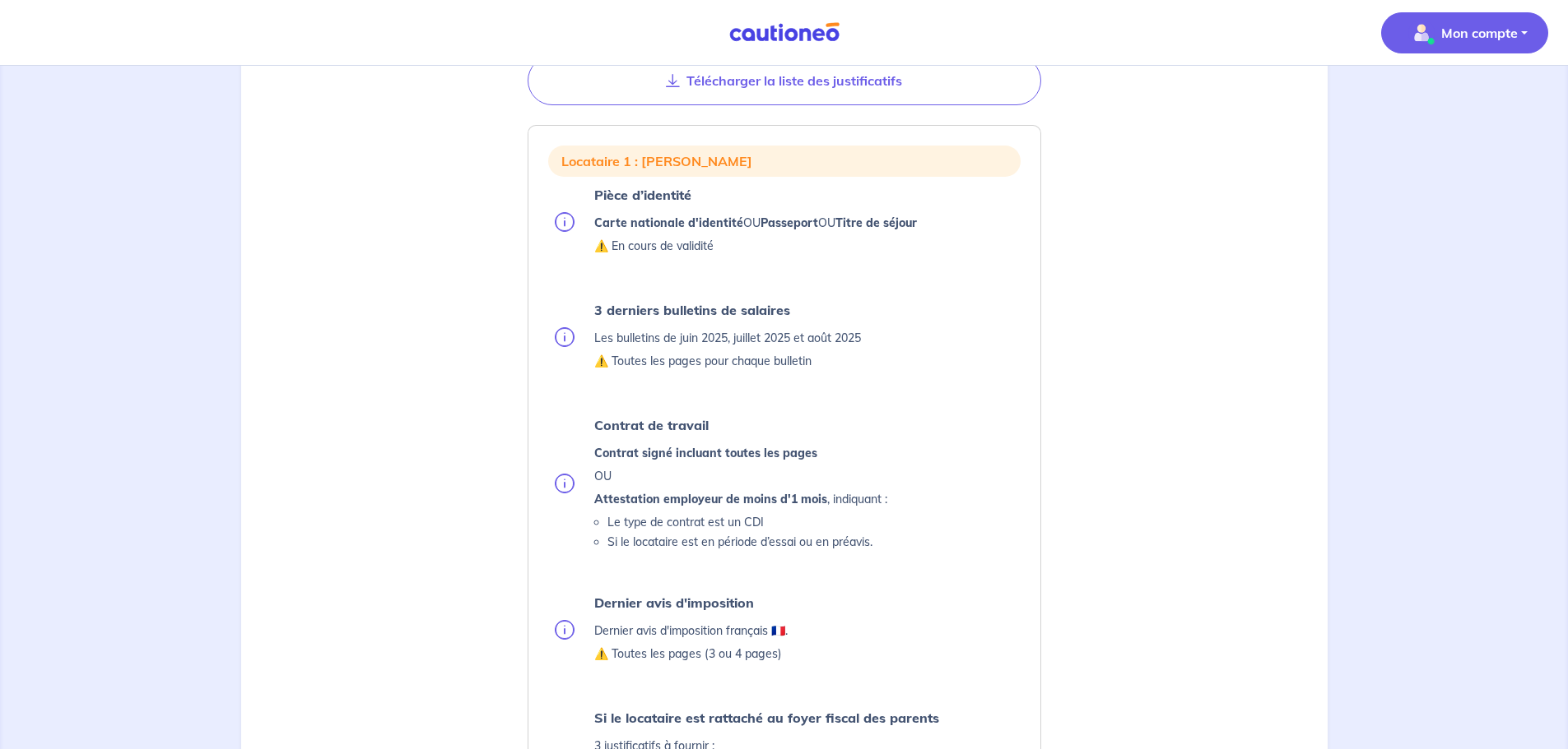
click at [1498, 36] on p "Mon compte" at bounding box center [1480, 33] width 76 height 20
click at [1460, 143] on link "Me déconnecter" at bounding box center [1449, 141] width 133 height 26
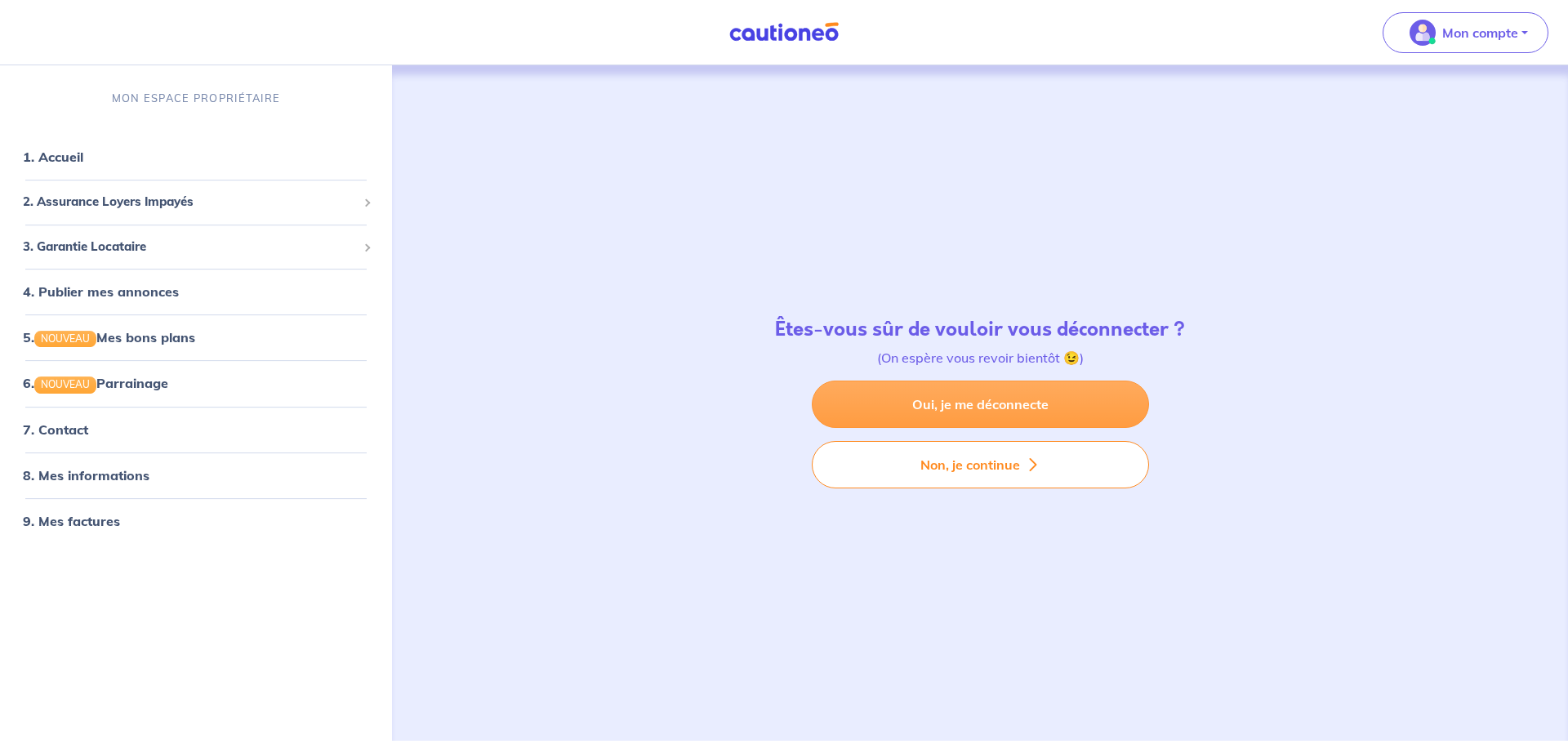
click at [947, 405] on link "Oui, je me déconnecte" at bounding box center [980, 404] width 337 height 47
